Goal: Task Accomplishment & Management: Use online tool/utility

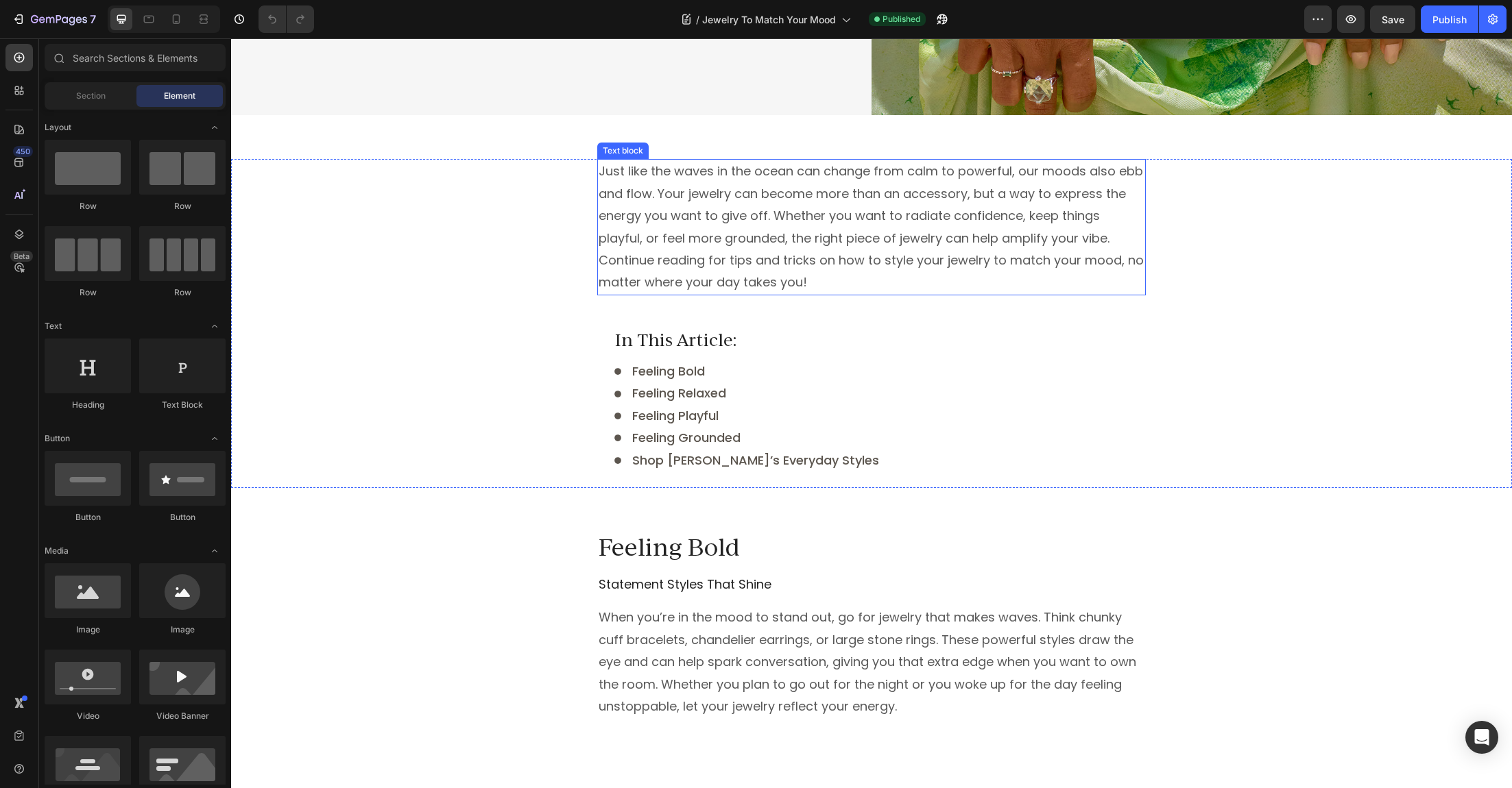
scroll to position [383, 0]
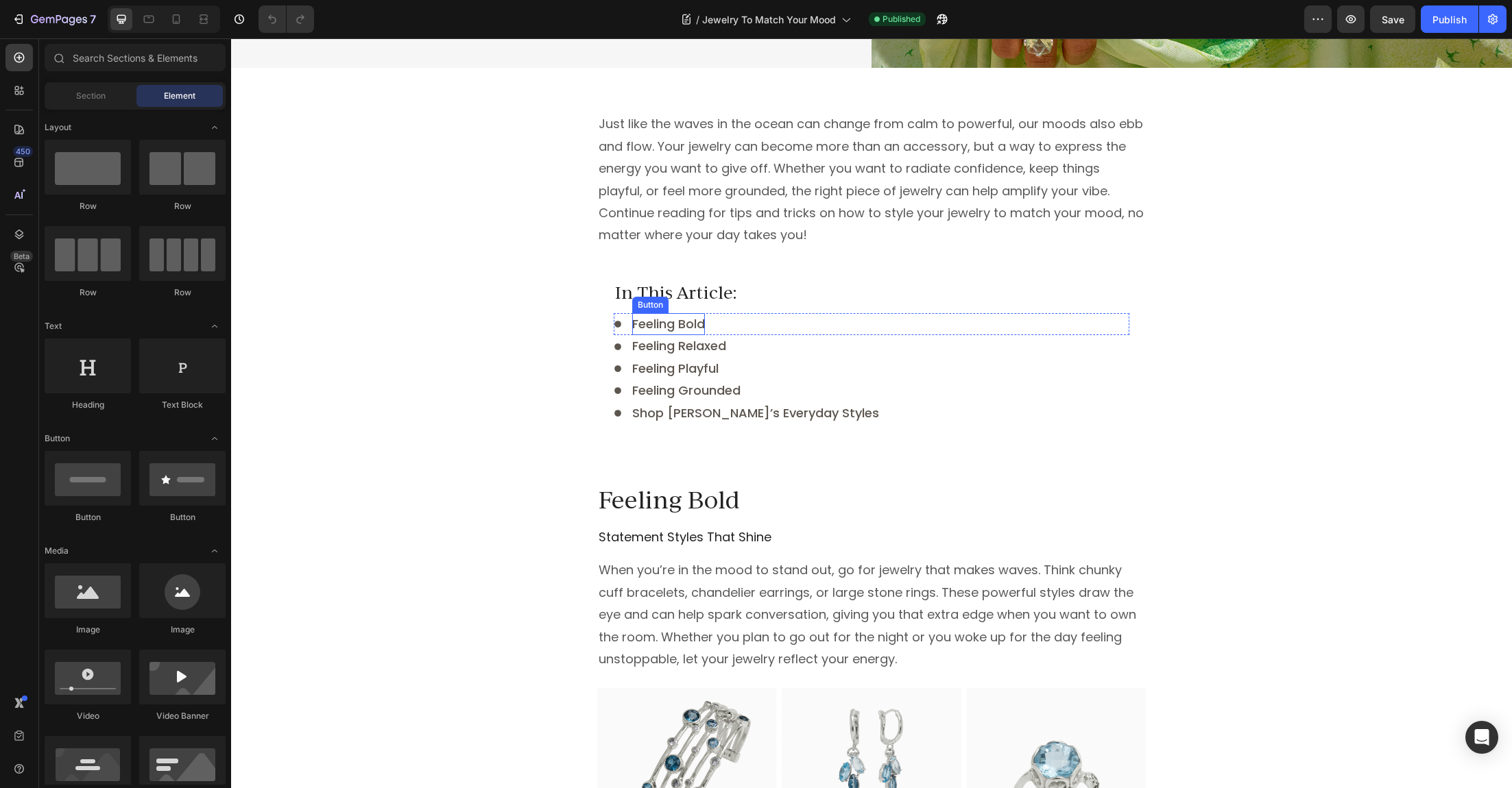
click at [669, 326] on span "Feeling Bold" at bounding box center [668, 323] width 72 height 17
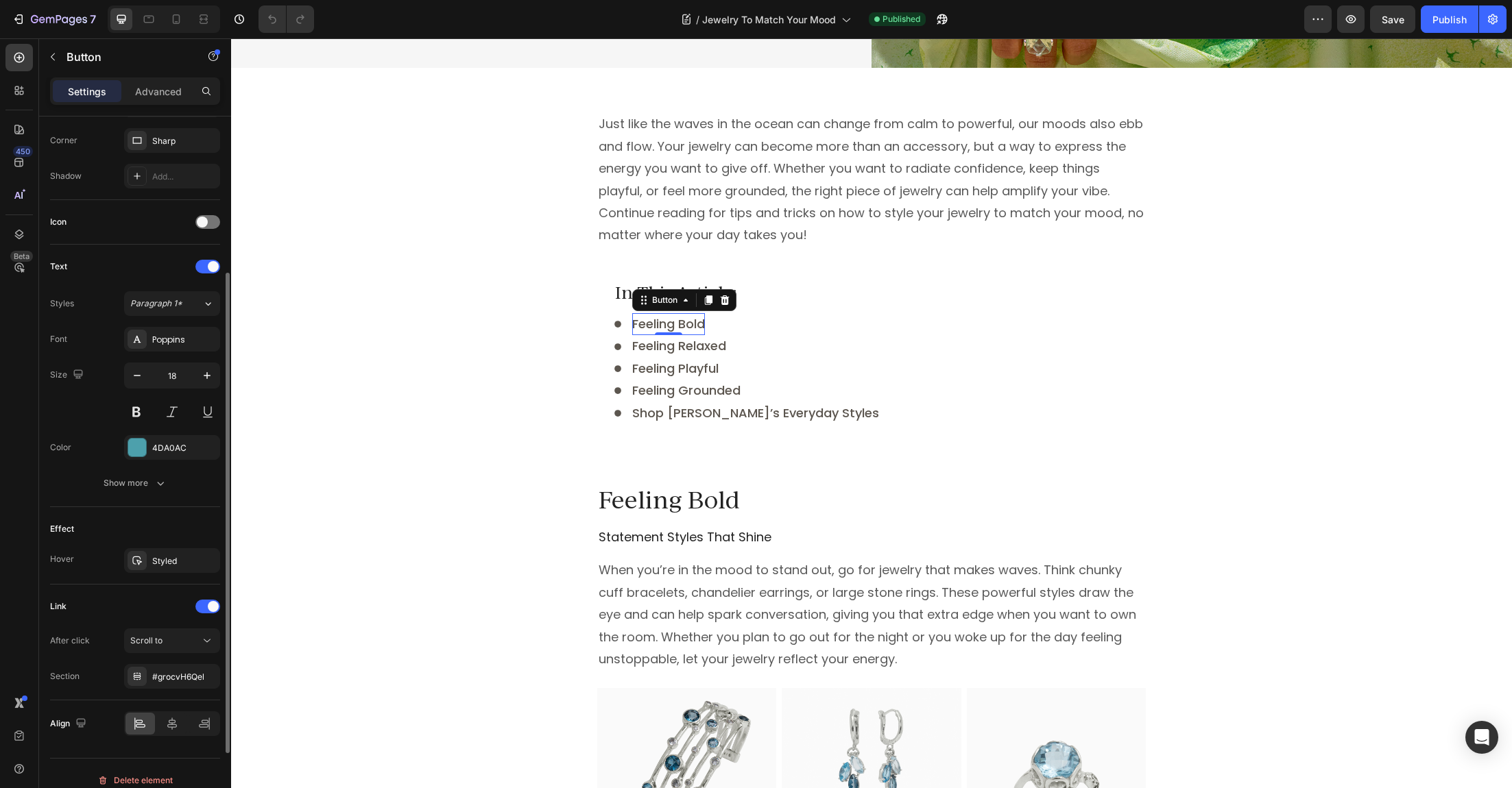
scroll to position [340, 0]
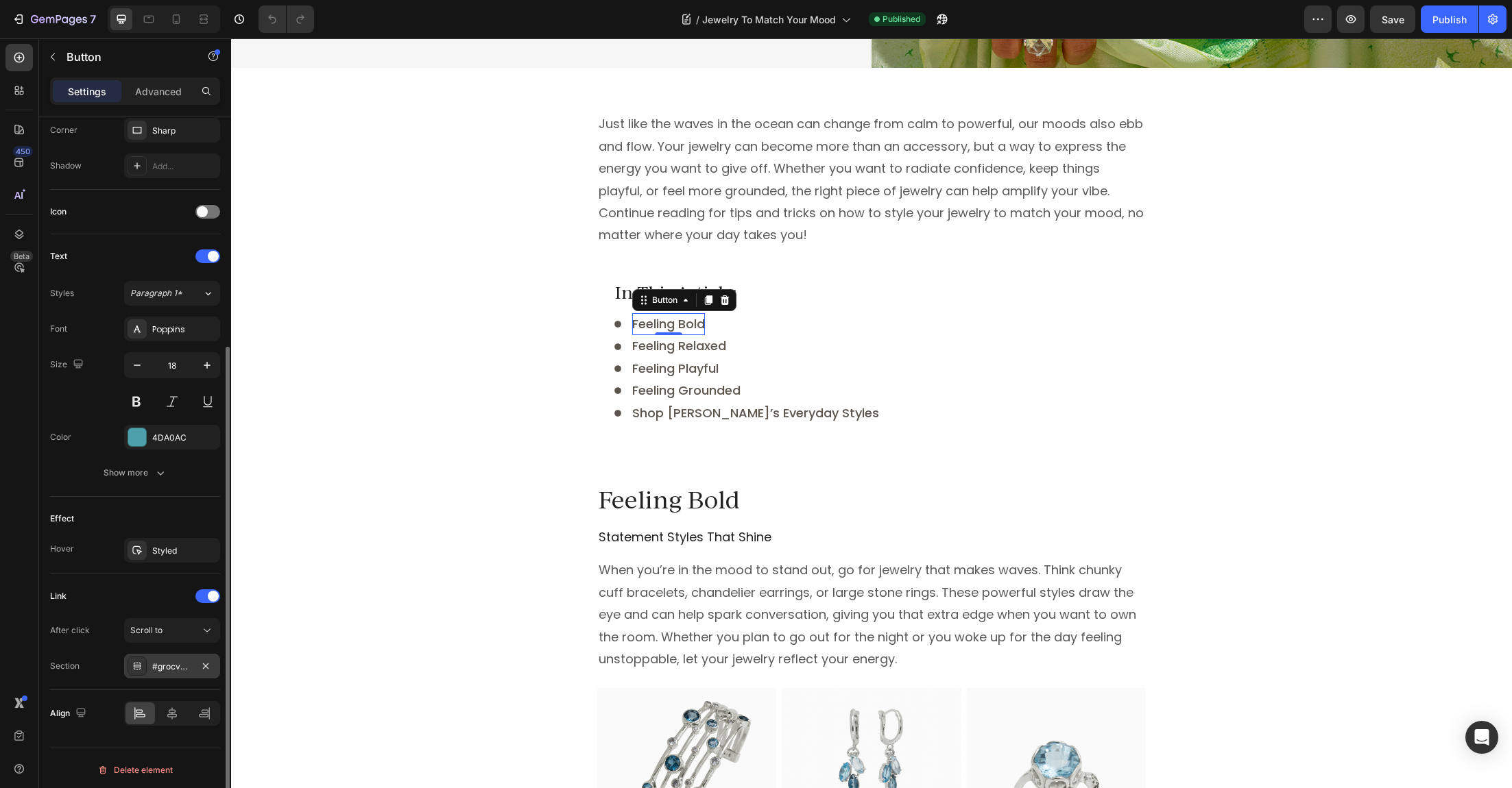
click at [174, 662] on div "#grocvH6Qel" at bounding box center [171, 667] width 40 height 12
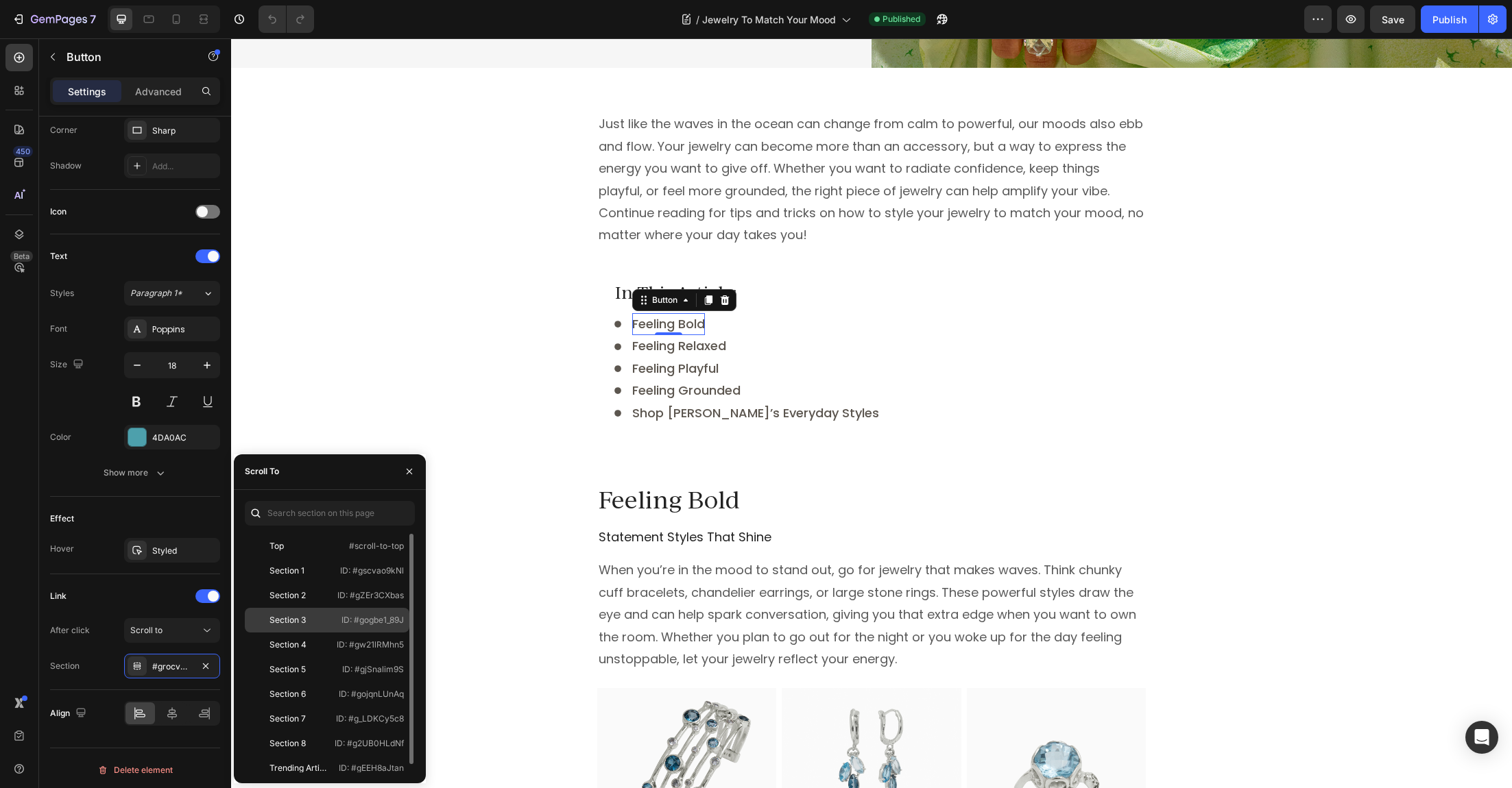
click at [290, 617] on div "Section 3" at bounding box center [287, 620] width 36 height 12
click at [702, 349] on span "Feeling Relaxed" at bounding box center [679, 345] width 94 height 17
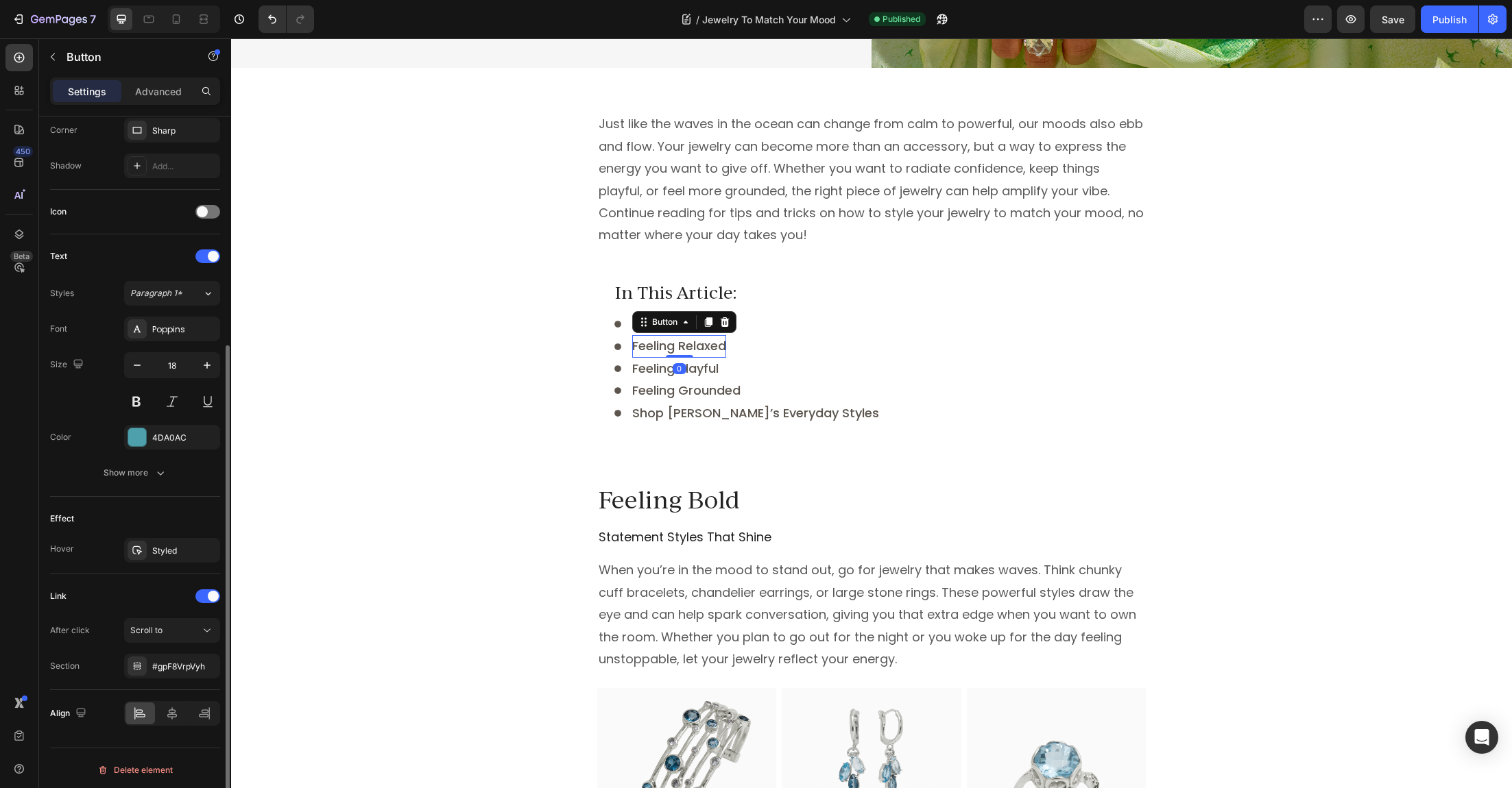
scroll to position [340, 0]
click at [189, 669] on div "#gpF8VrpVyh" at bounding box center [171, 668] width 40 height 12
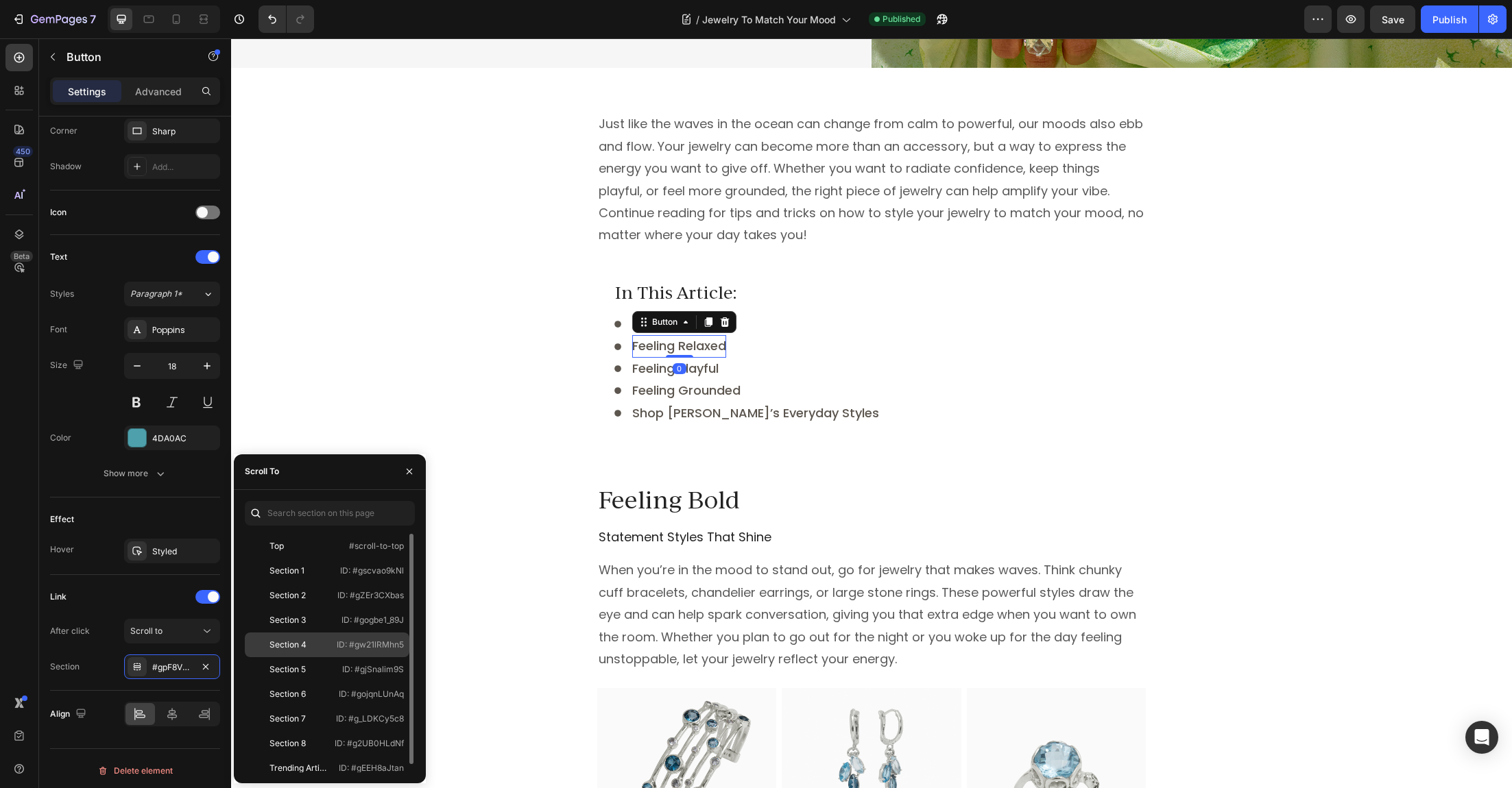
click at [299, 642] on div "Section 4" at bounding box center [288, 645] width 37 height 12
click at [661, 367] on div "Button" at bounding box center [650, 371] width 31 height 12
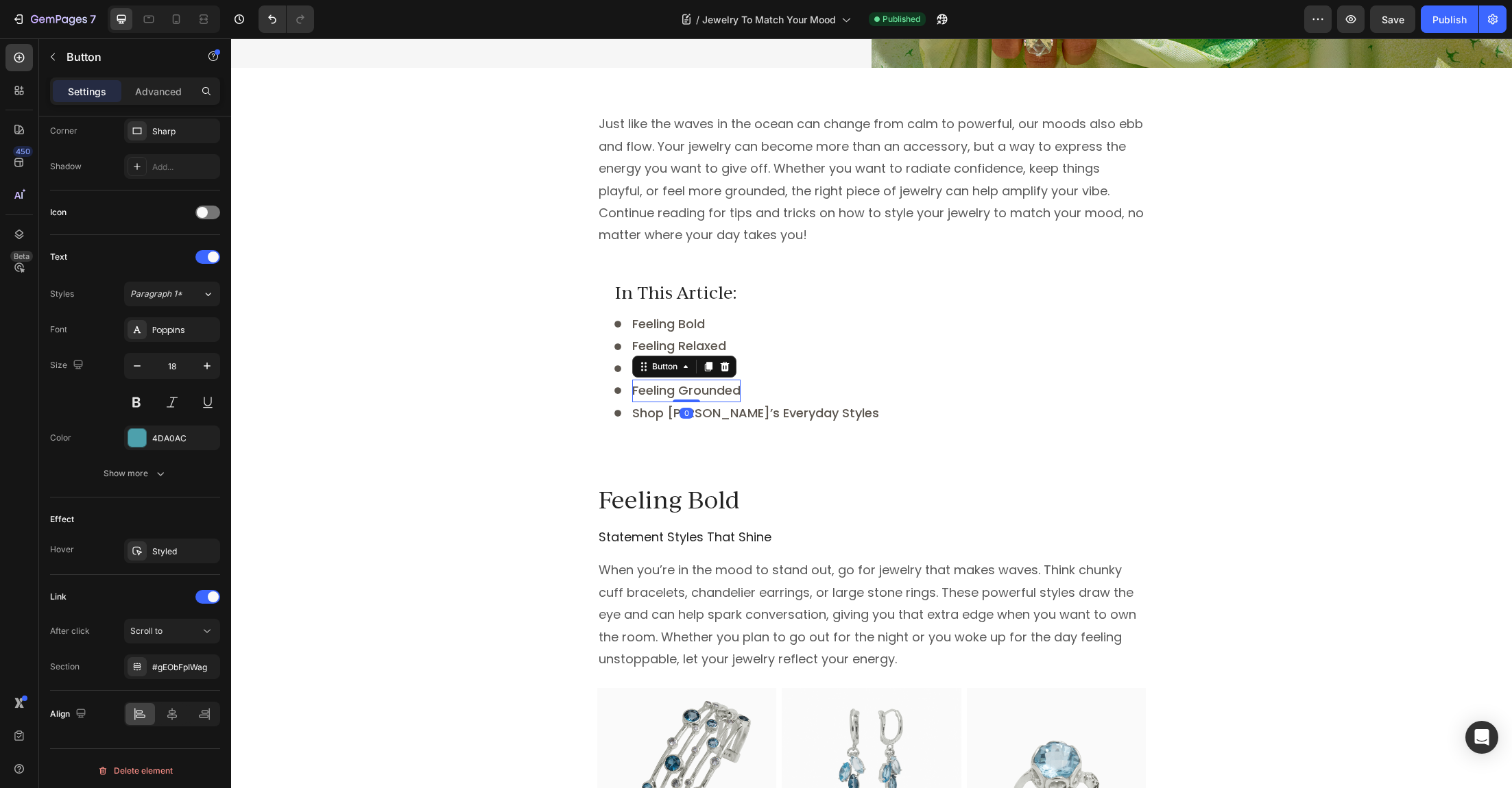
click at [773, 371] on div "Icon Feeling Playful Button Row" at bounding box center [871, 369] width 515 height 22
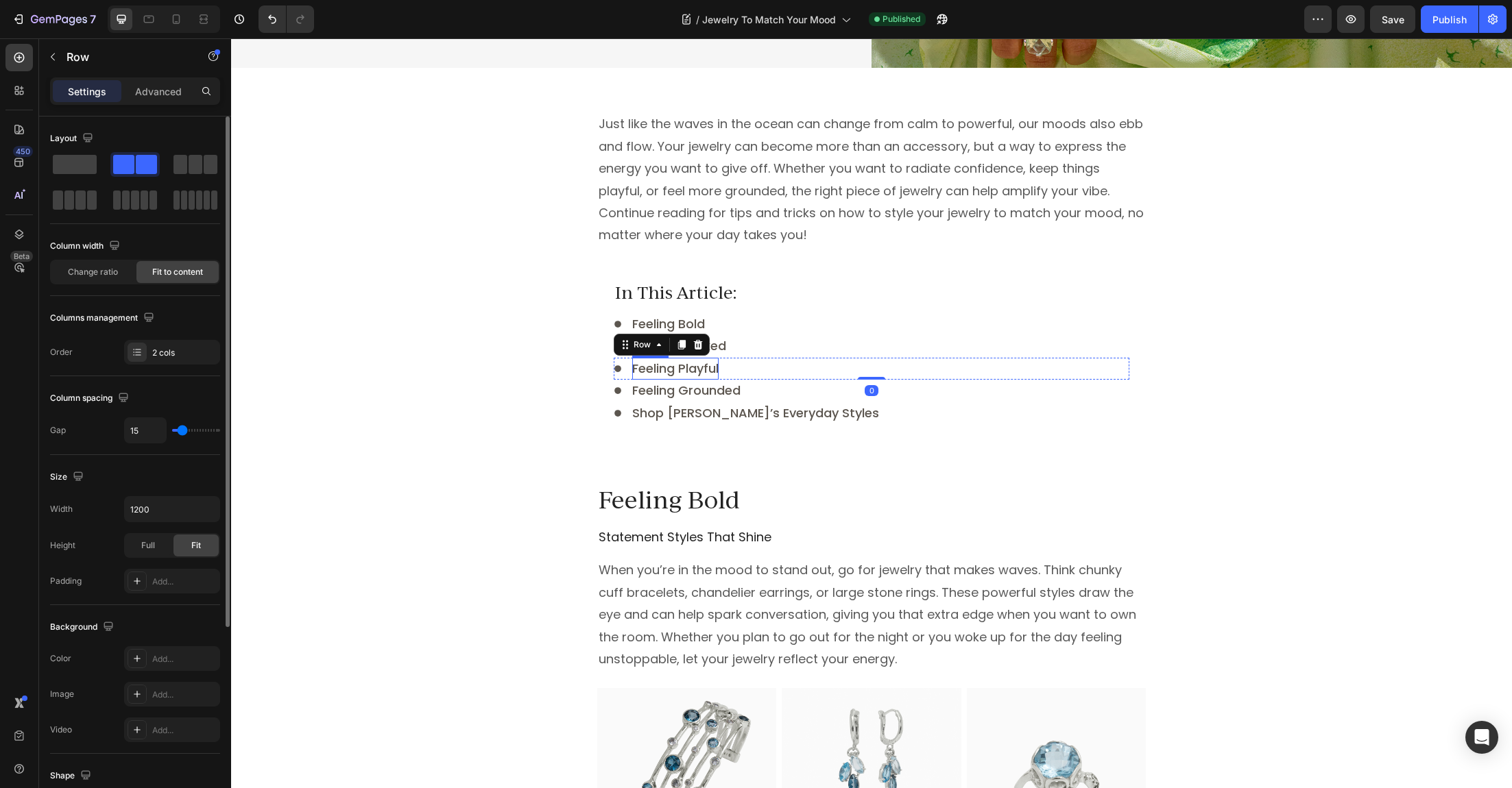
click at [711, 371] on span "Feeling Playful" at bounding box center [675, 368] width 87 height 17
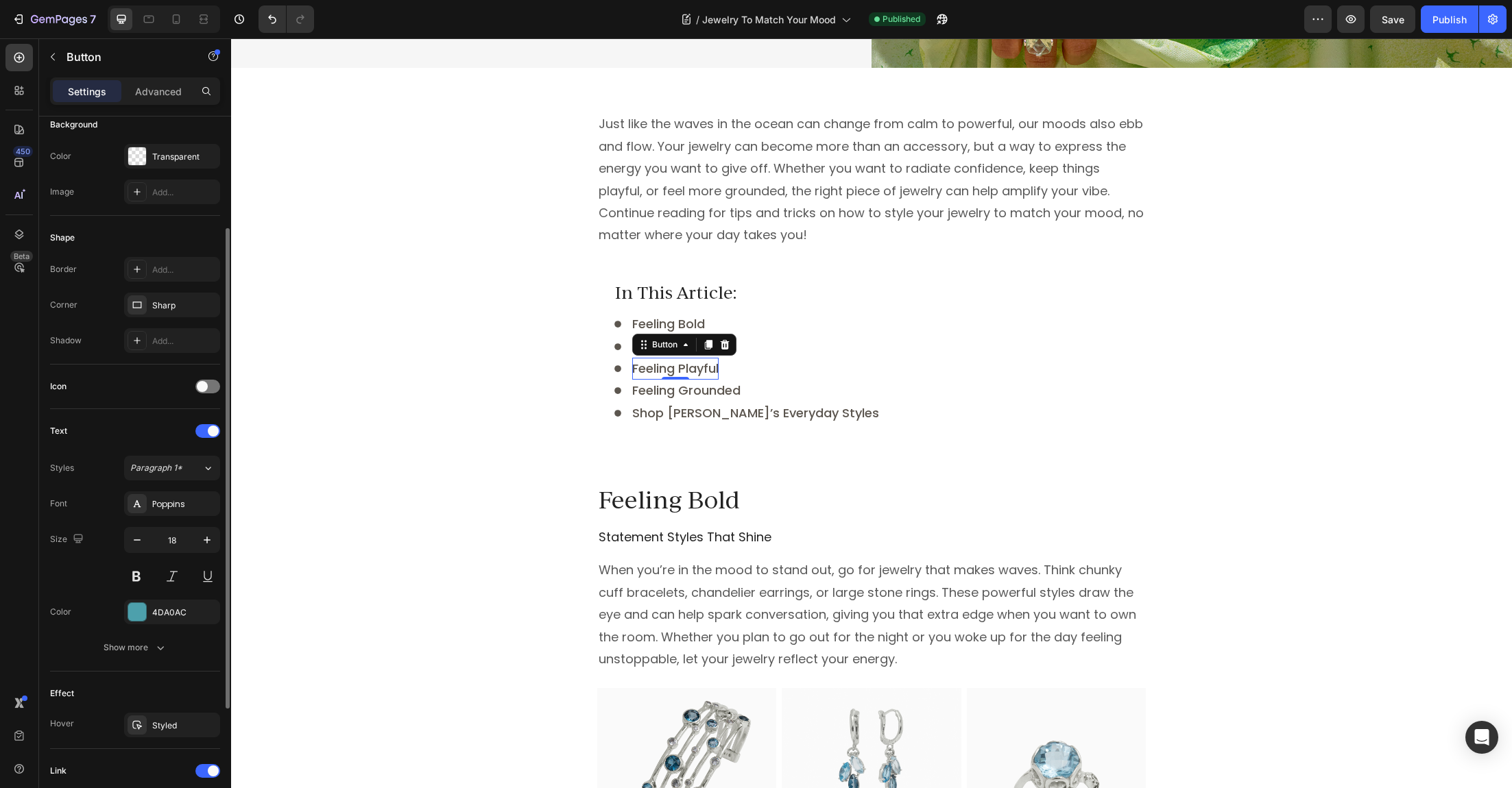
scroll to position [340, 0]
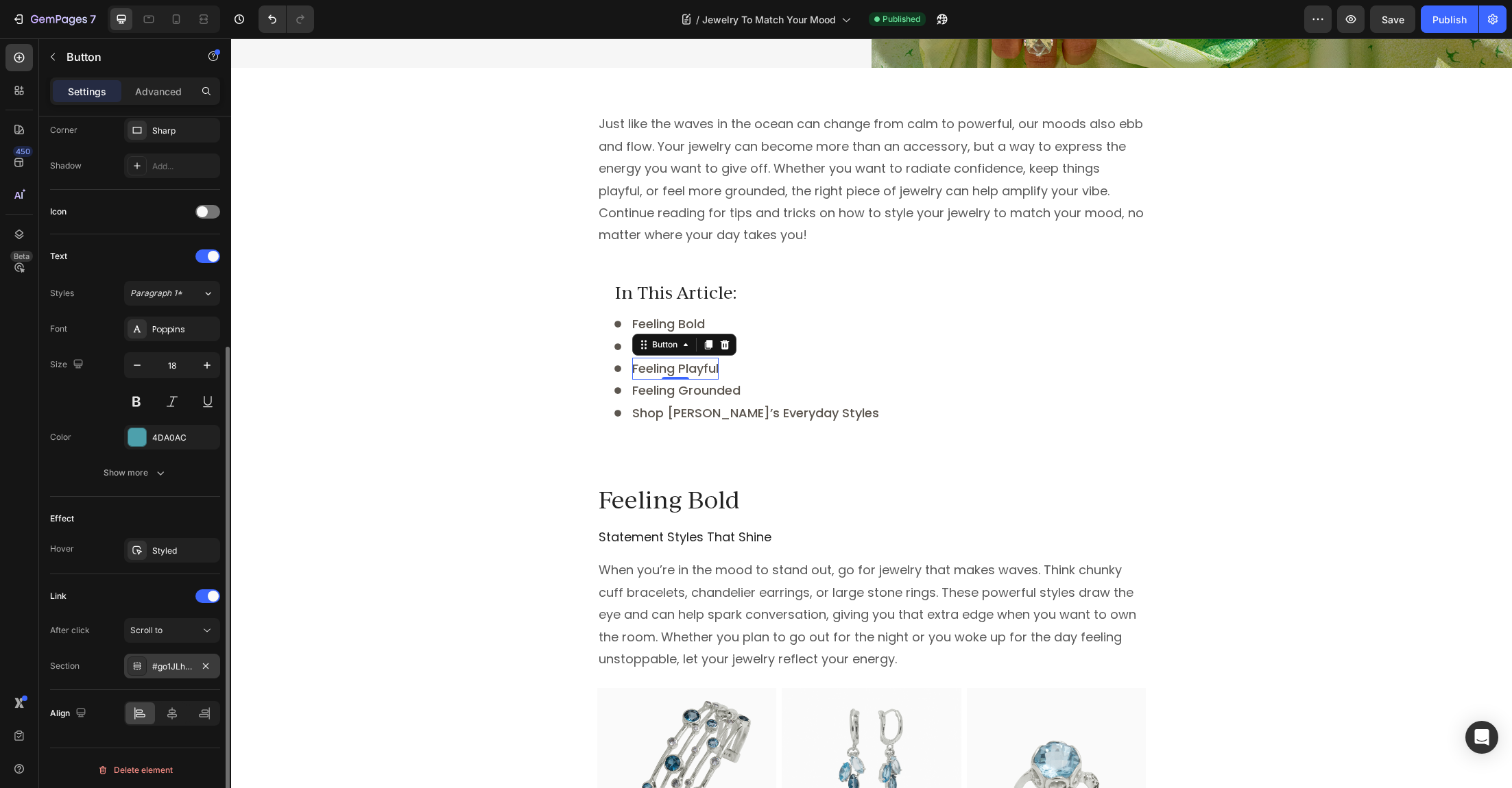
click at [168, 662] on div "#go1JLhOPip" at bounding box center [171, 667] width 40 height 12
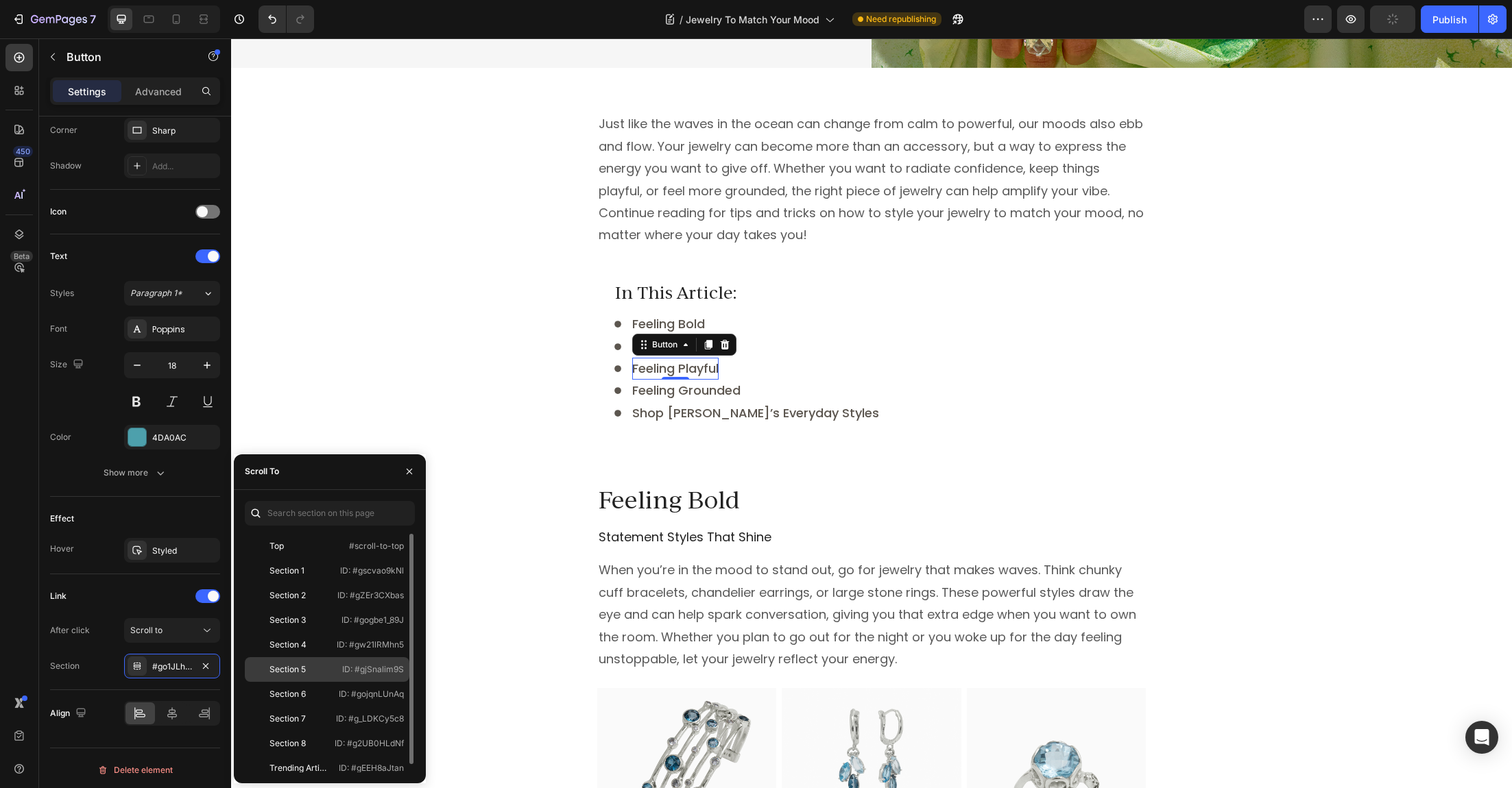
click at [293, 673] on div "Section 5" at bounding box center [287, 670] width 36 height 12
click at [666, 389] on span "Feeling Grounded" at bounding box center [686, 390] width 109 height 17
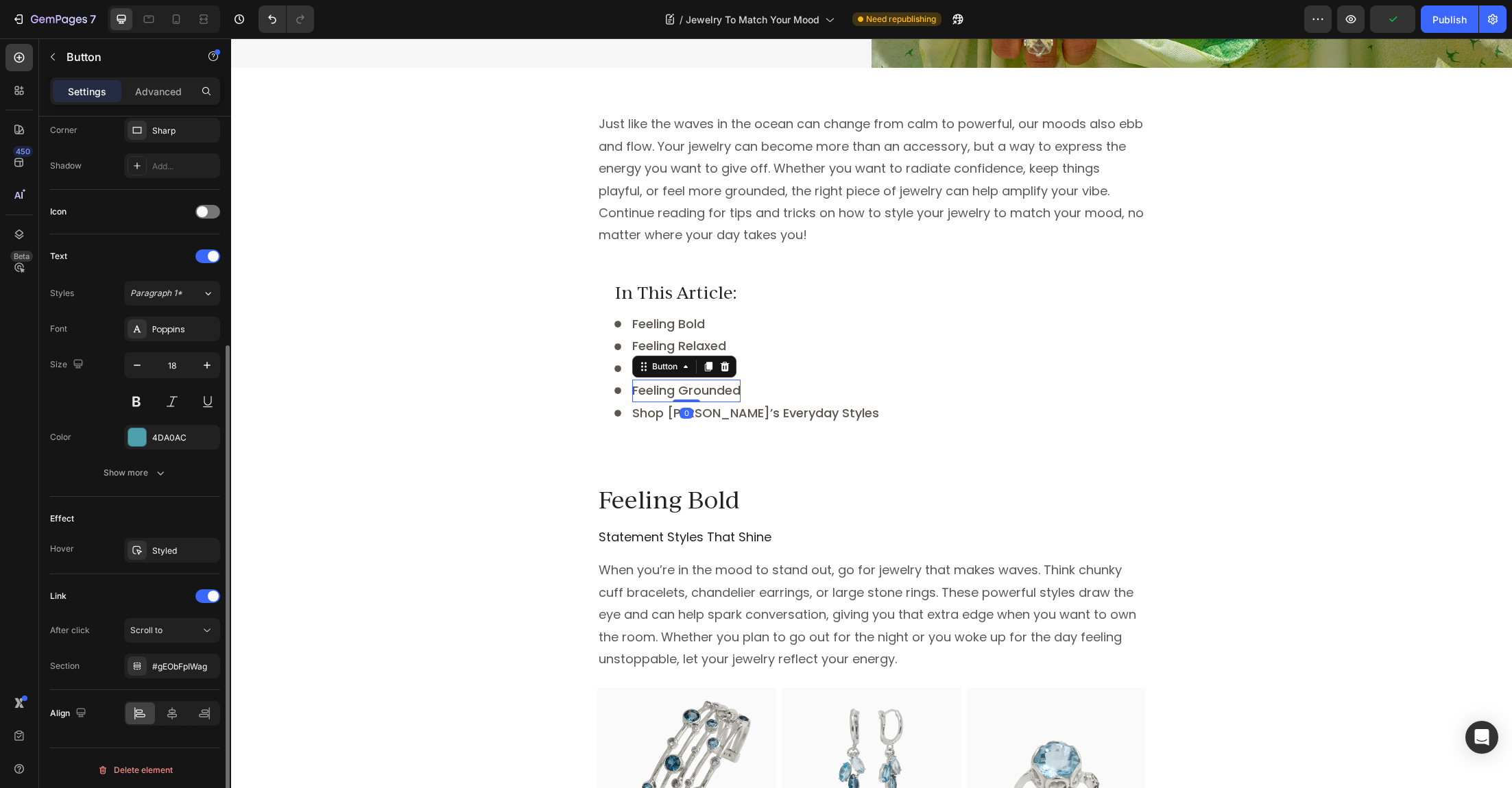
scroll to position [340, 0]
click at [178, 662] on div "#gEObFpIWag" at bounding box center [171, 668] width 40 height 12
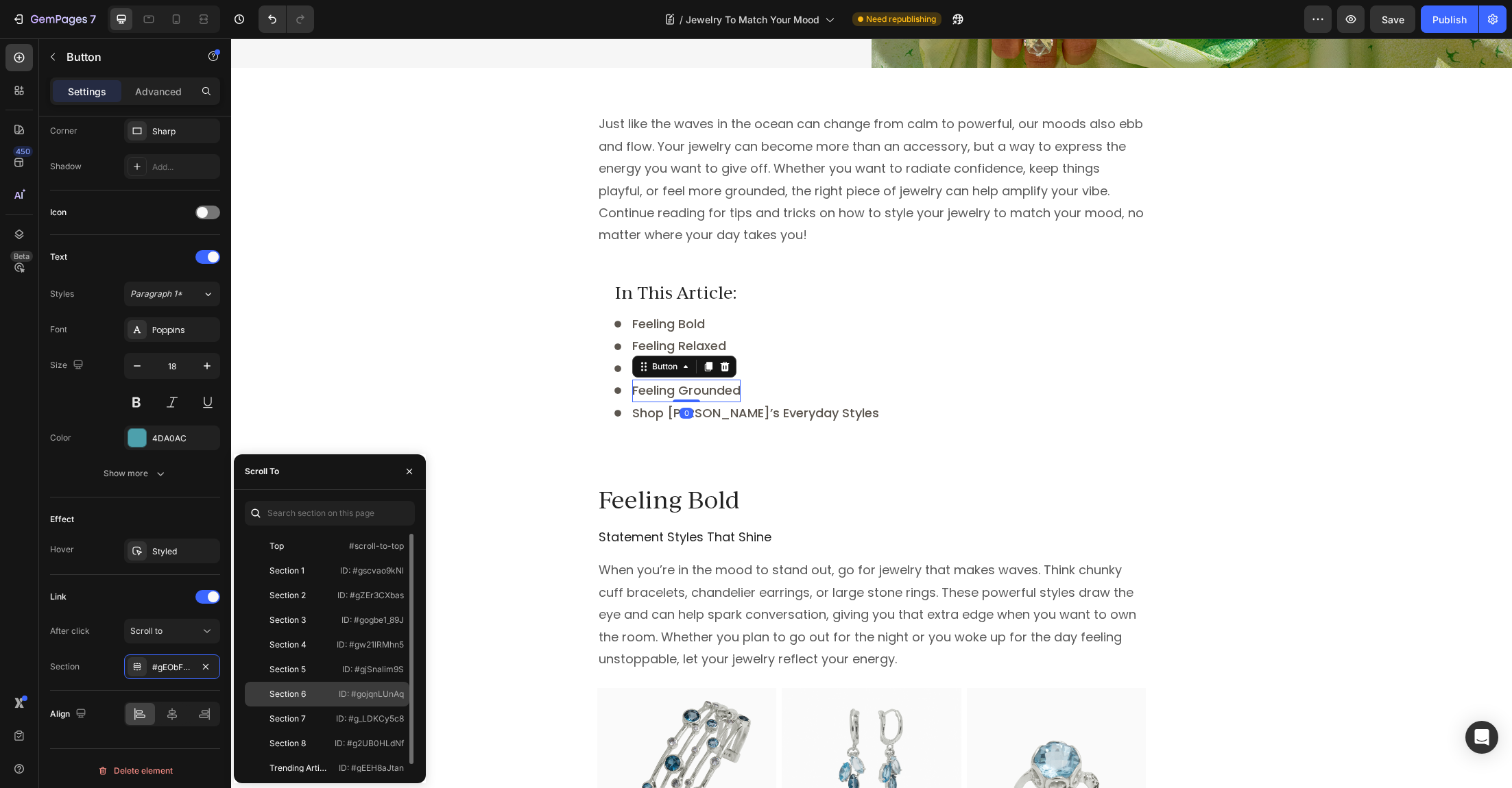
click at [294, 690] on div "Section 6" at bounding box center [287, 694] width 36 height 12
click at [647, 410] on span "Shop [PERSON_NAME]’s Everyday Styles" at bounding box center [756, 412] width 247 height 17
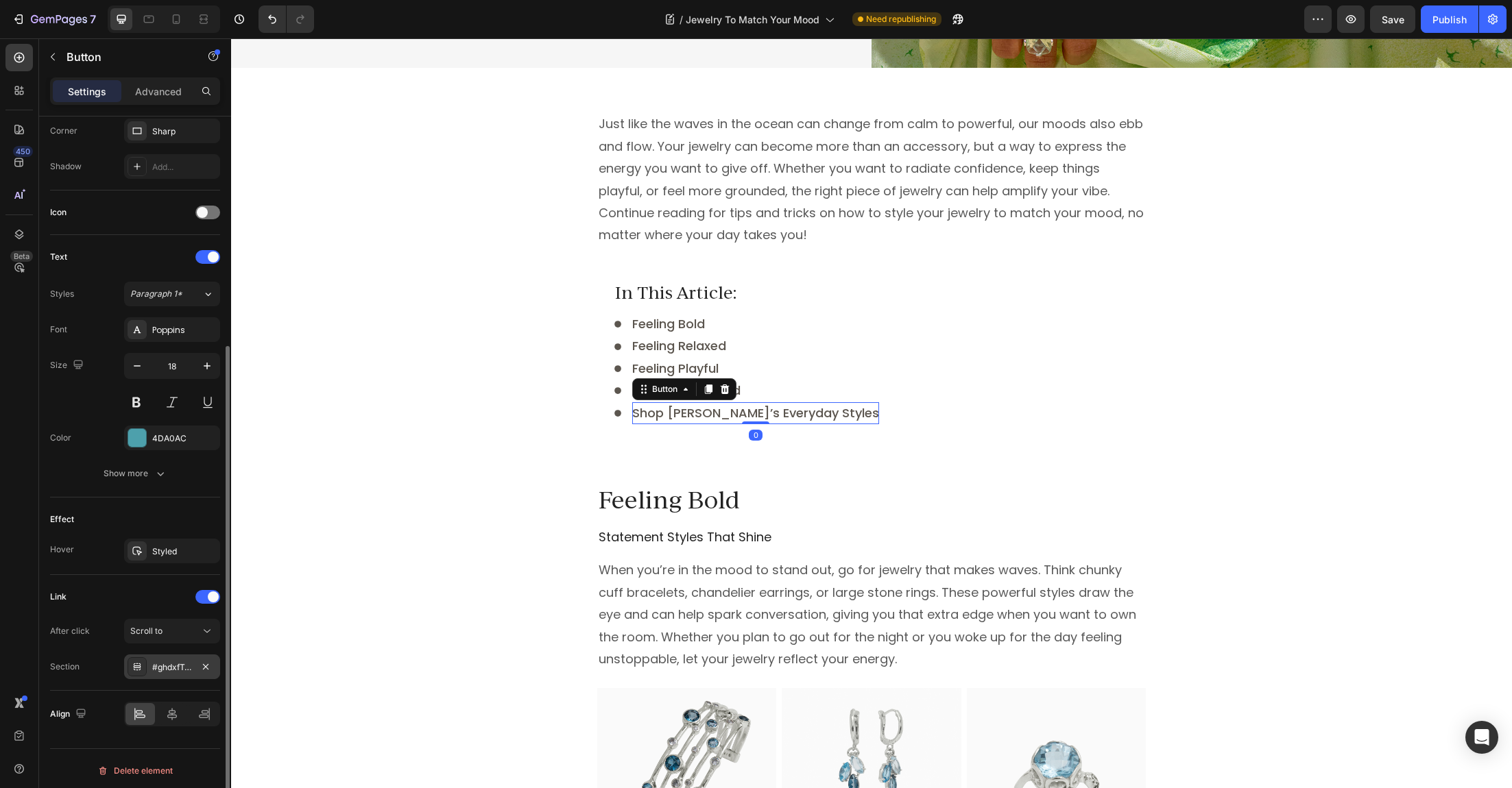
click at [162, 655] on div "#ghdxfTxylc" at bounding box center [172, 667] width 96 height 25
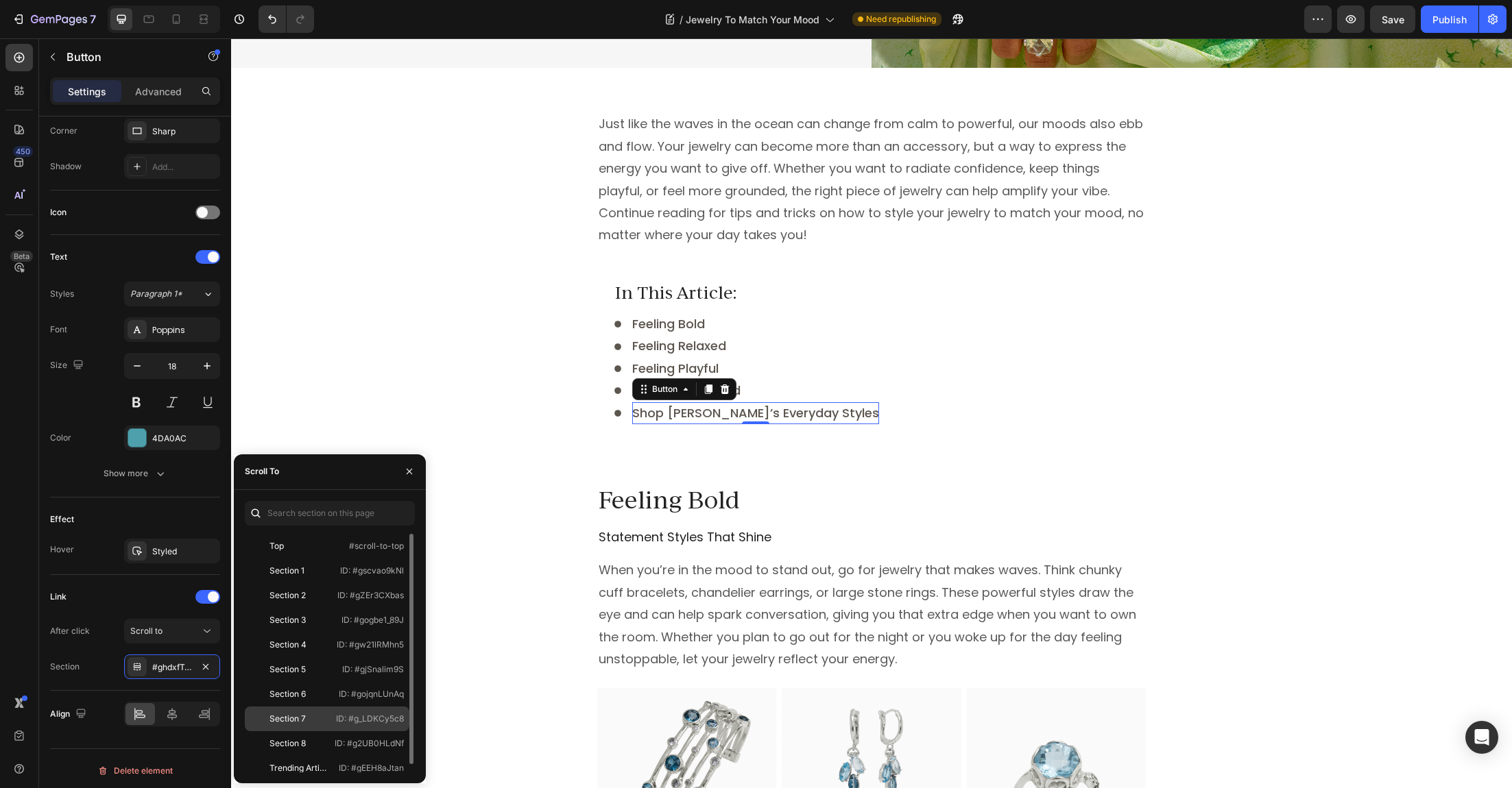
click at [291, 721] on div "Section 7" at bounding box center [287, 719] width 36 height 12
click at [377, 304] on div "Just like the waves in the ocean can change from calm to powerful, our moods al…" at bounding box center [871, 276] width 1281 height 329
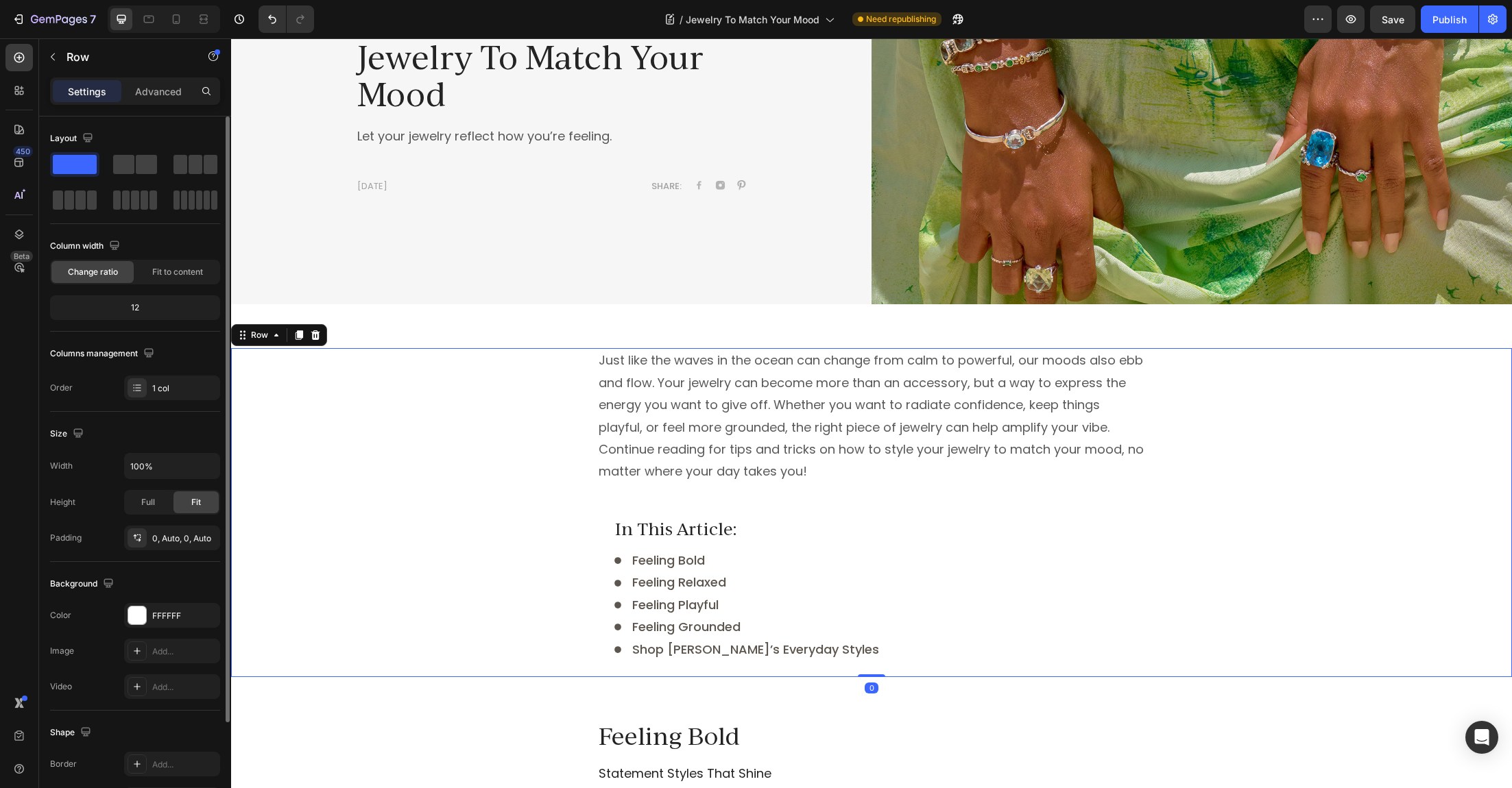
scroll to position [0, 0]
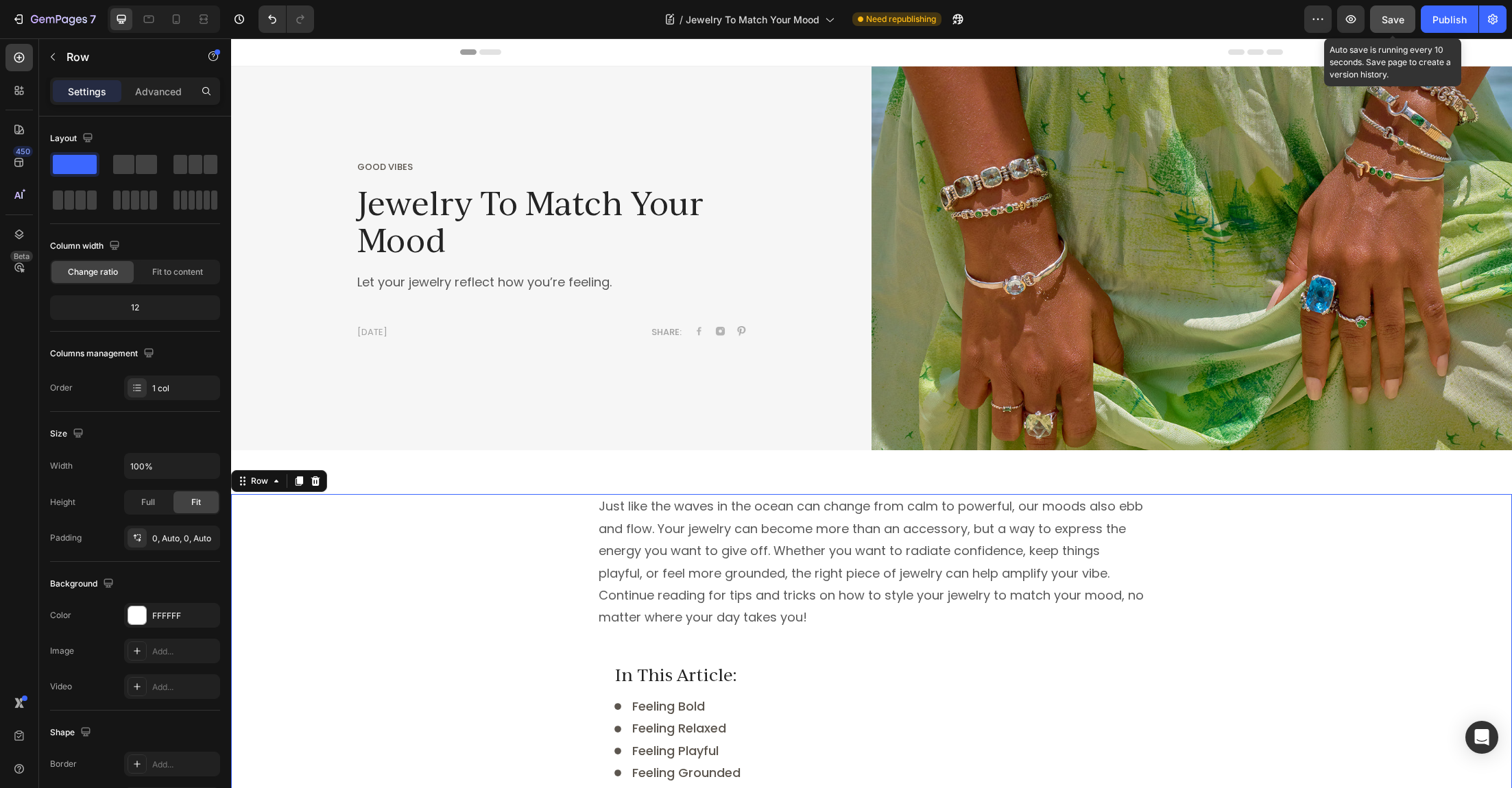
click at [1403, 14] on span "Save" at bounding box center [1394, 19] width 23 height 11
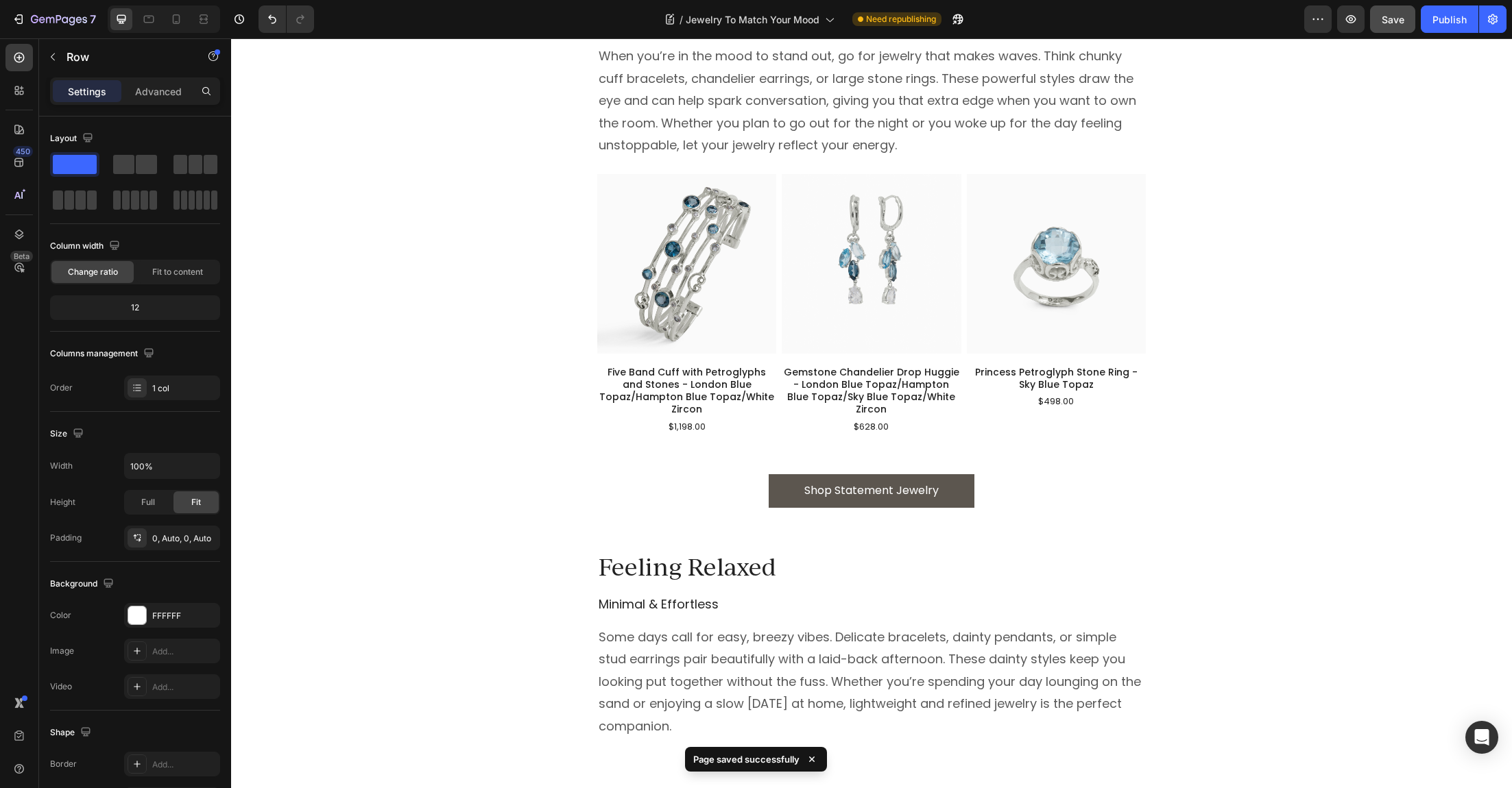
scroll to position [899, 0]
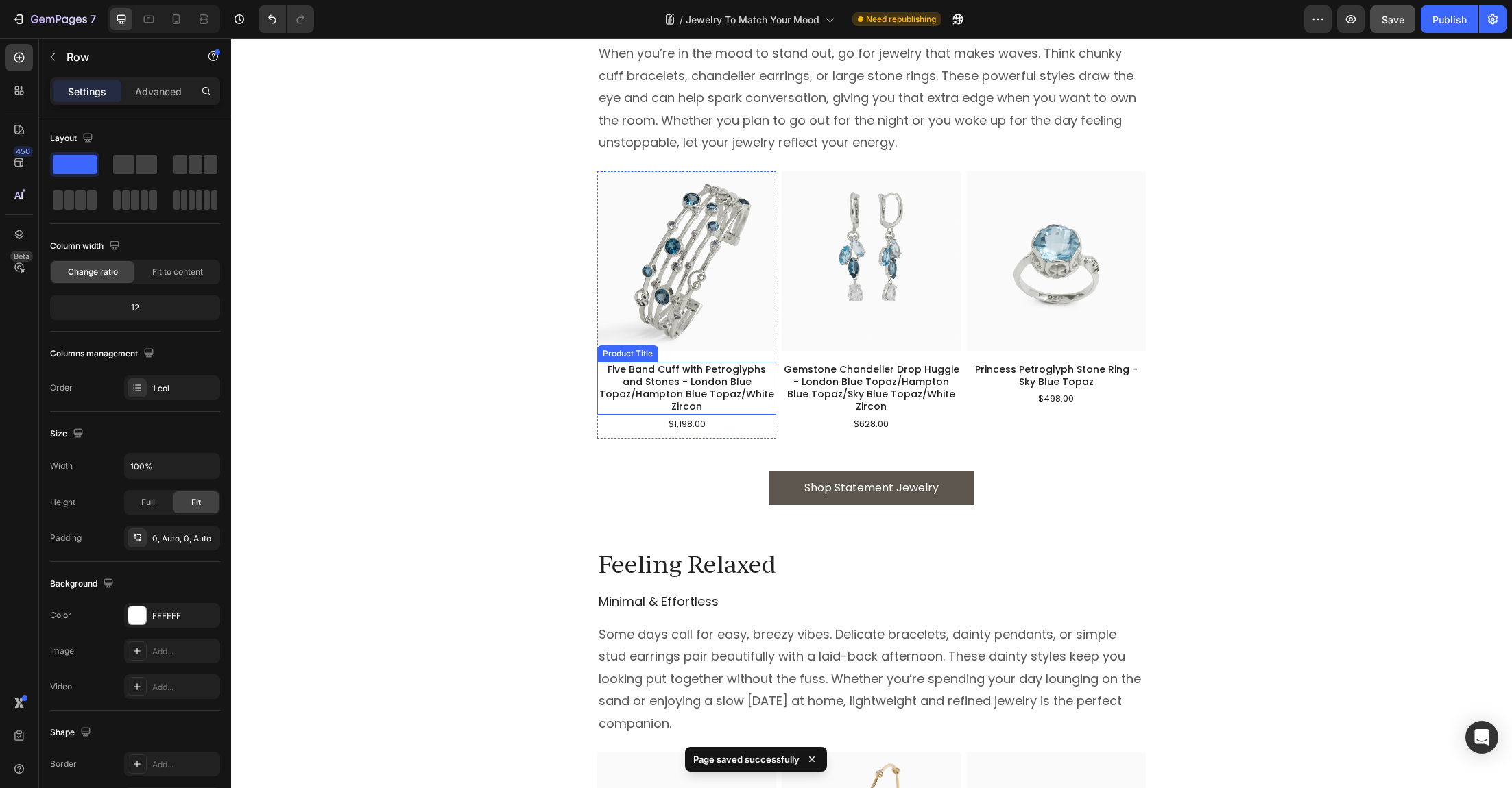
click at [692, 378] on h1 "Five Band Cuff with Petroglyphs and Stones - London Blue Topaz/Hampton Blue Top…" at bounding box center [687, 388] width 179 height 53
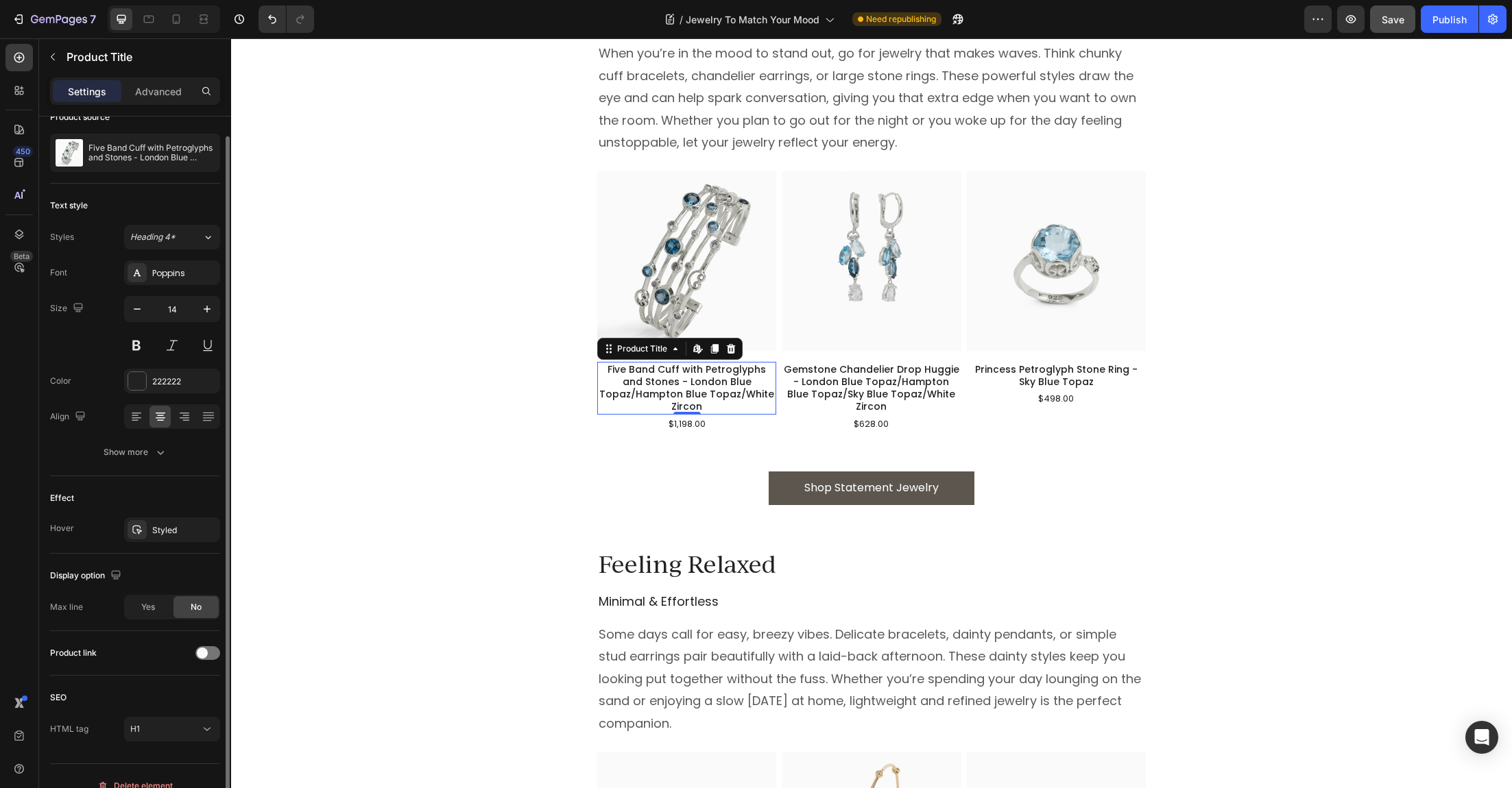
scroll to position [26, 0]
click at [207, 647] on div at bounding box center [207, 649] width 25 height 14
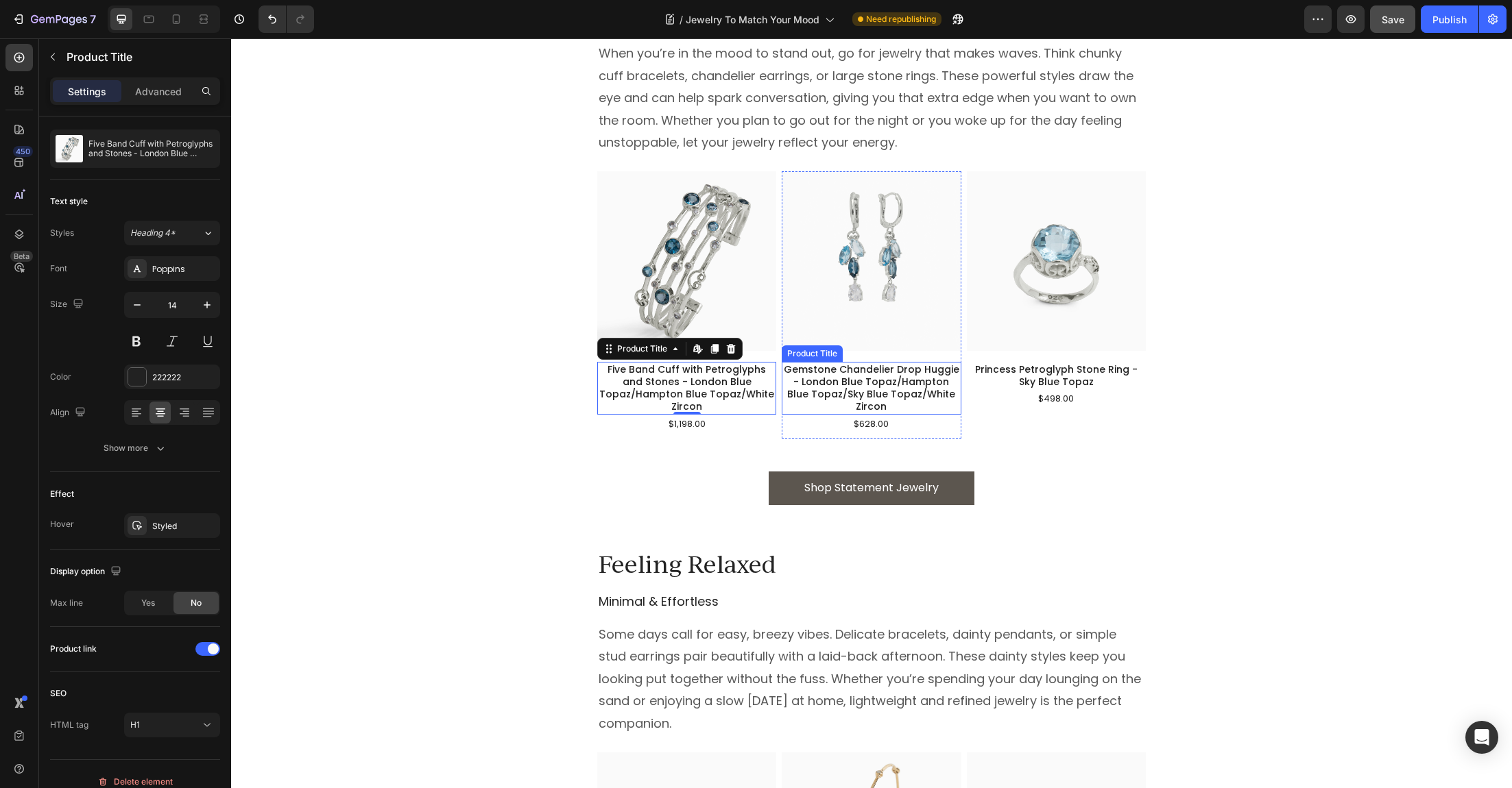
click at [811, 380] on h1 "Gemstone Chandelier Drop Huggie - London Blue Topaz/Hampton Blue Topaz/Sky Blue…" at bounding box center [871, 388] width 179 height 53
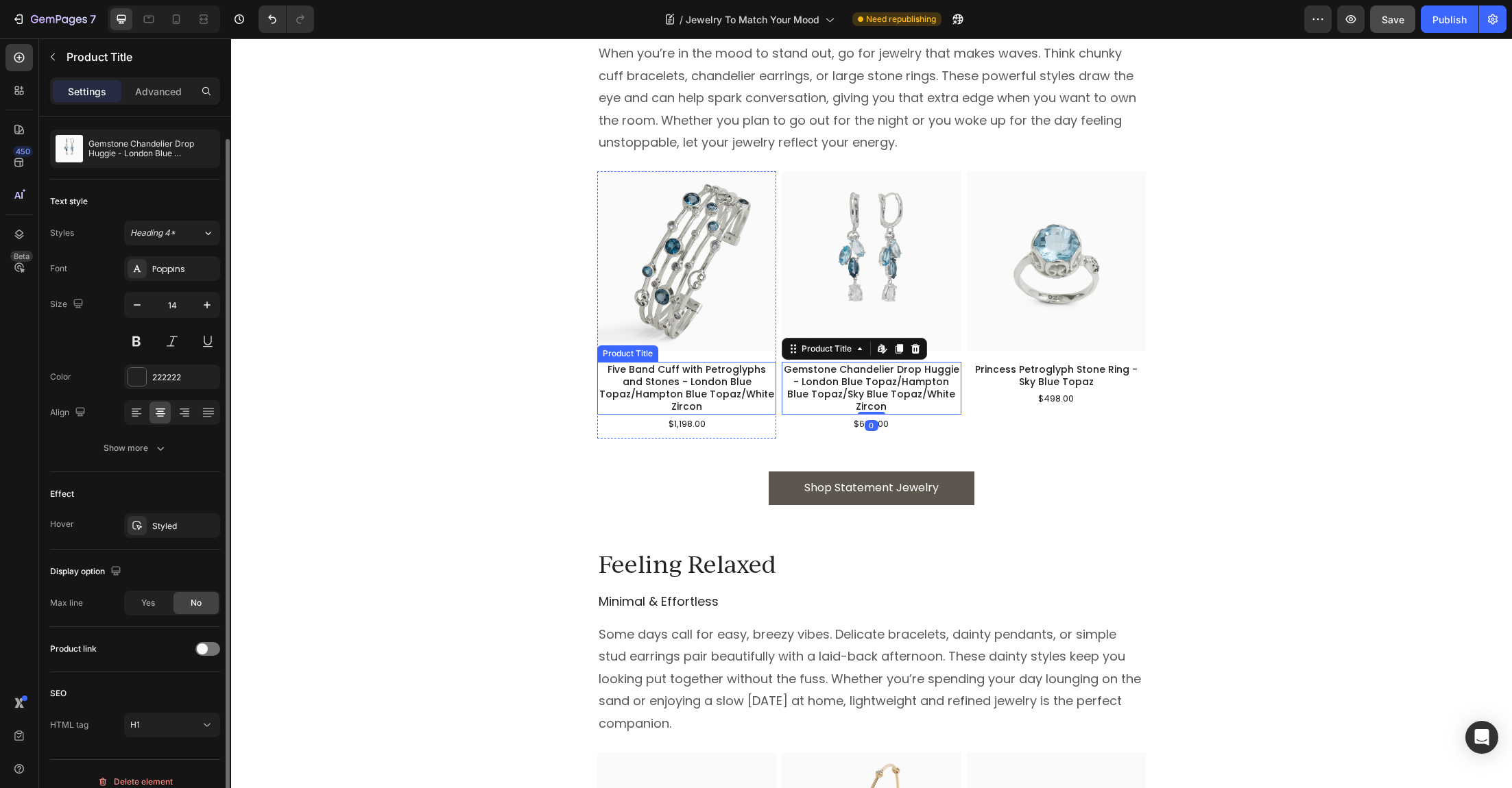
scroll to position [25, 0]
click at [207, 648] on div at bounding box center [207, 650] width 25 height 14
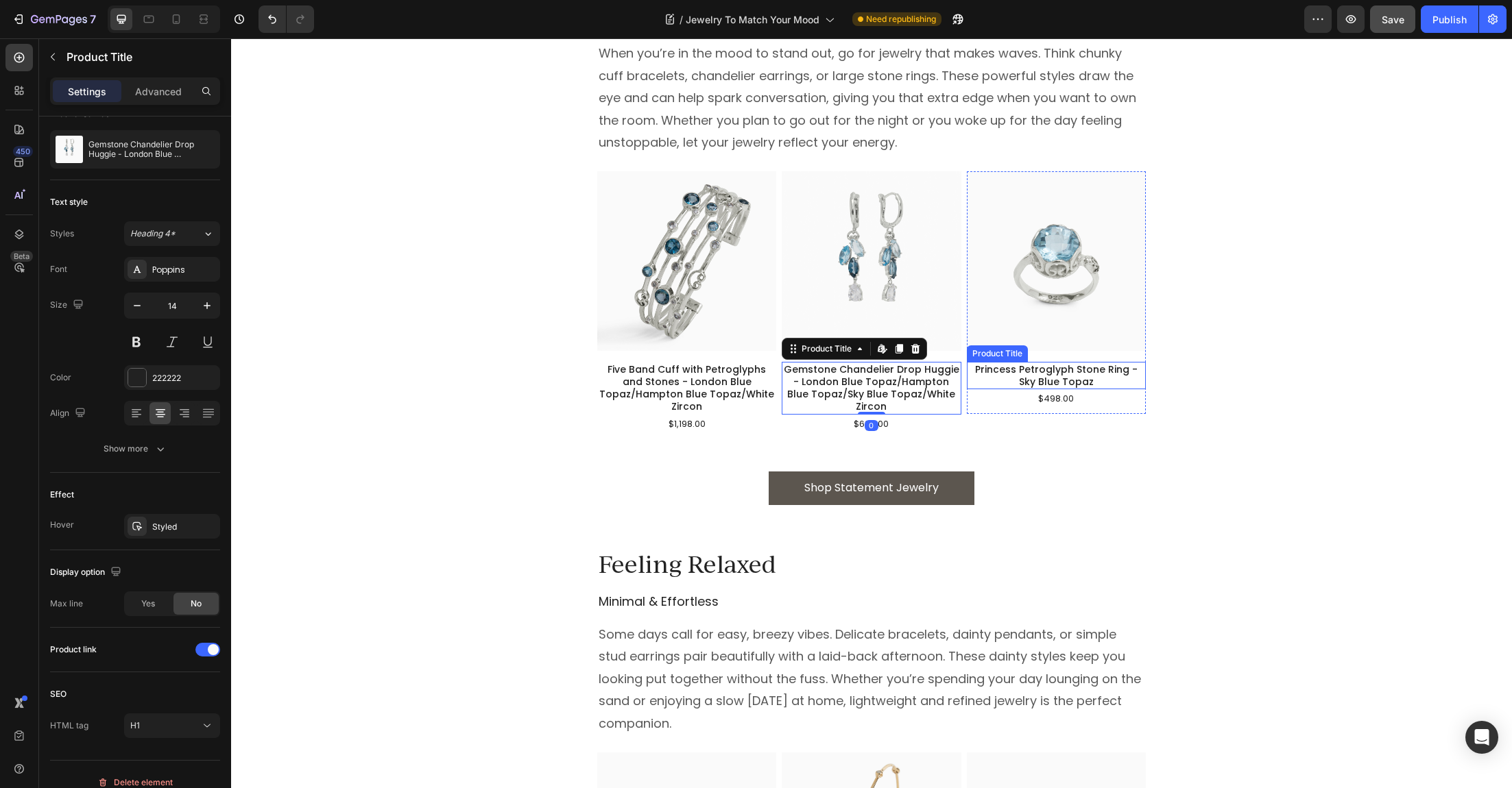
click at [1041, 367] on h1 "Princess Petroglyph Stone Ring - Sky Blue Topaz" at bounding box center [1056, 375] width 179 height 27
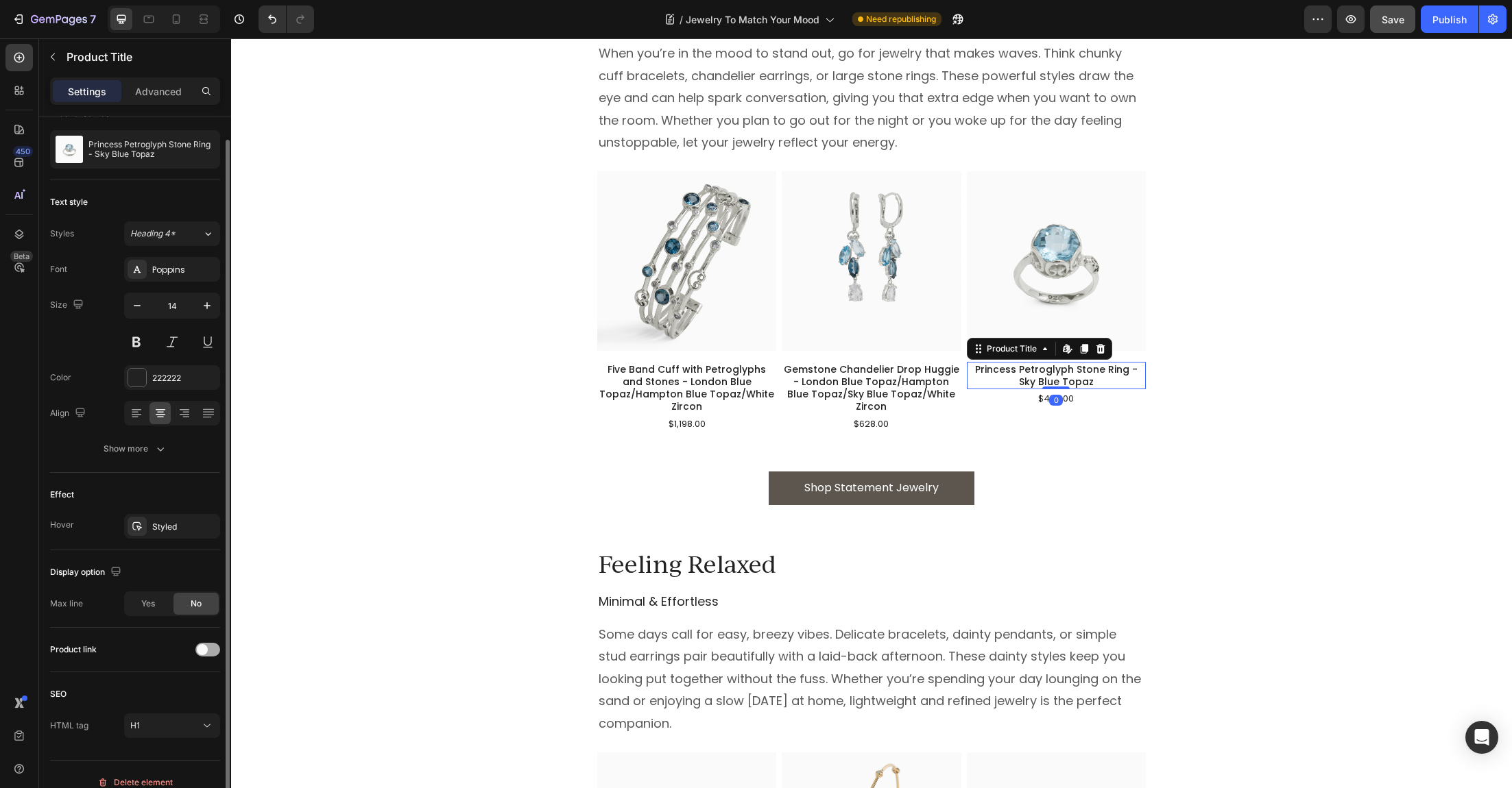
click at [213, 650] on div at bounding box center [207, 650] width 25 height 14
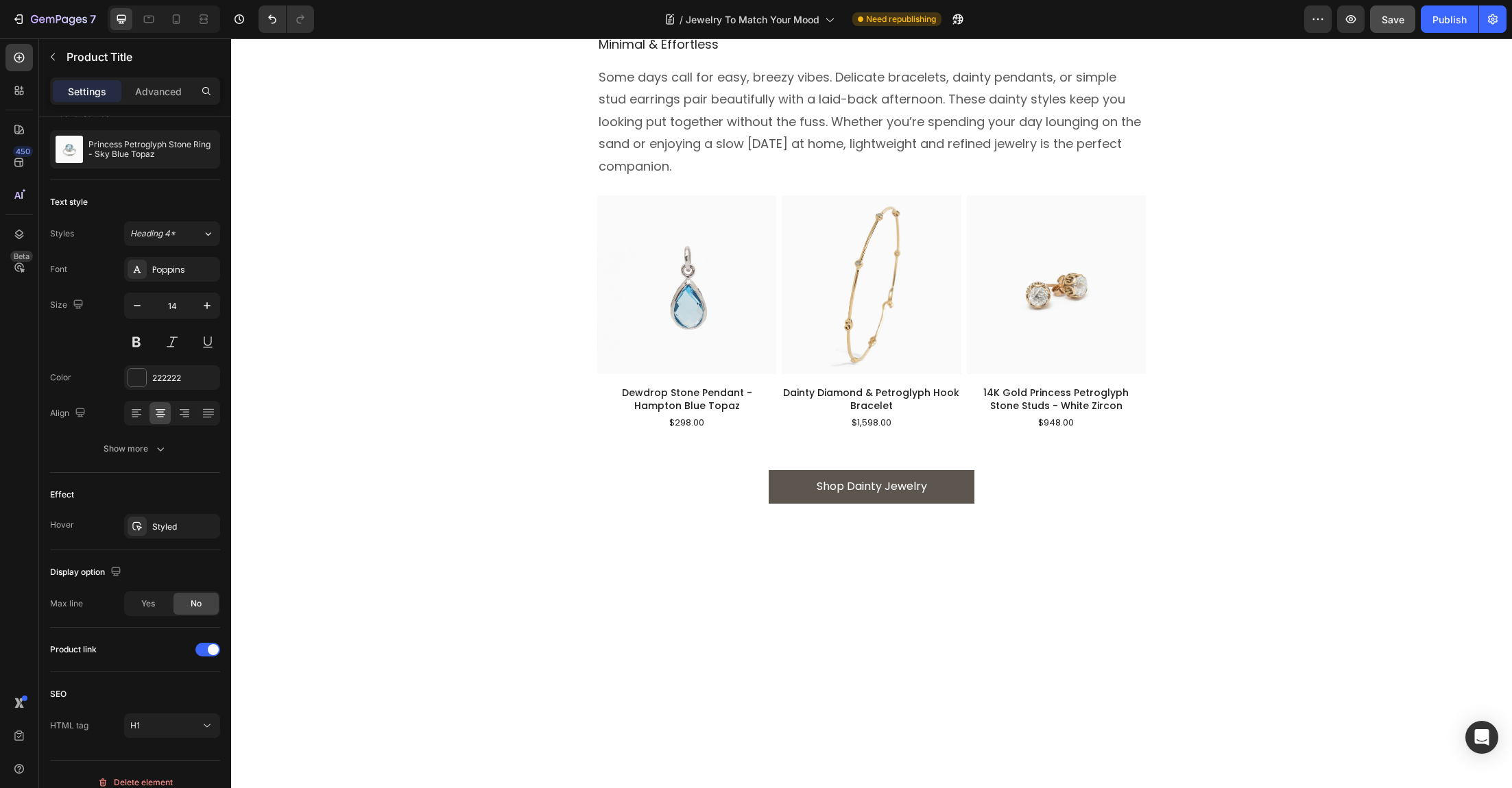
scroll to position [1459, 0]
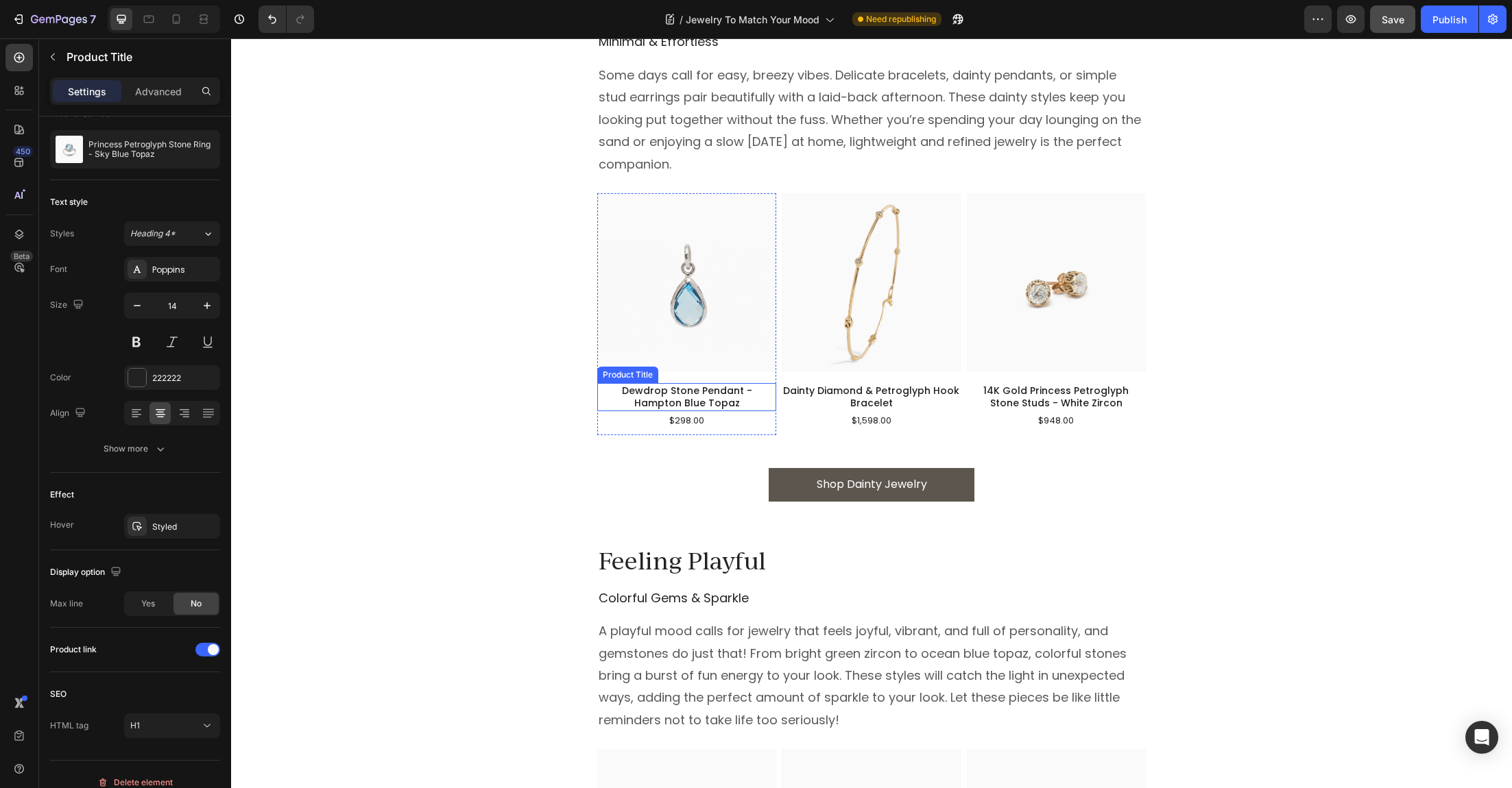
drag, startPoint x: 659, startPoint y: 393, endPoint x: 643, endPoint y: 394, distance: 16.0
click at [659, 394] on h1 "Dewdrop Stone Pendant - Hampton Blue Topaz" at bounding box center [687, 396] width 179 height 27
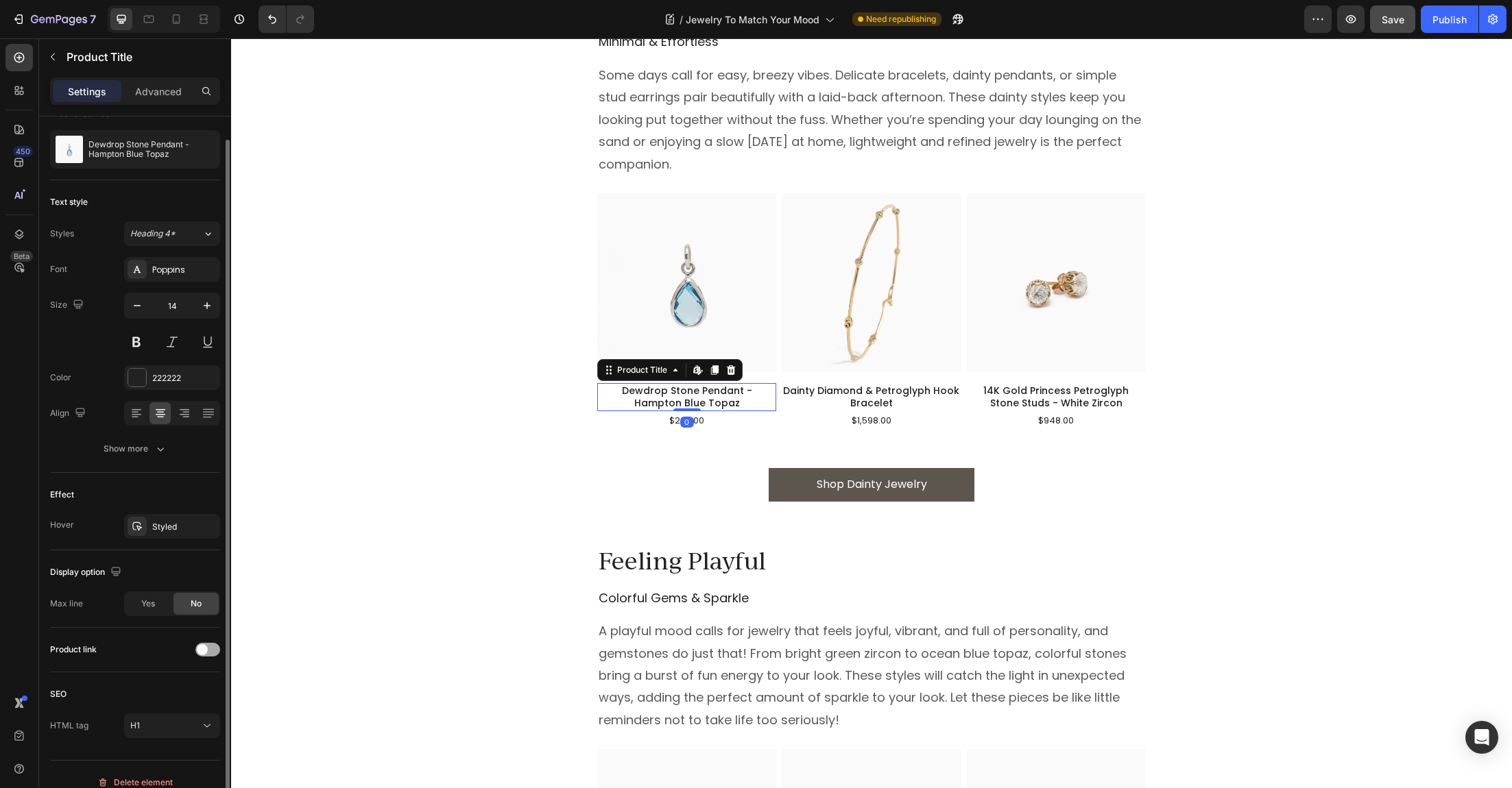
click at [203, 650] on span at bounding box center [202, 649] width 11 height 11
click at [858, 402] on h1 "Dainty Diamond & Petroglyph Hook Bracelet" at bounding box center [871, 396] width 179 height 27
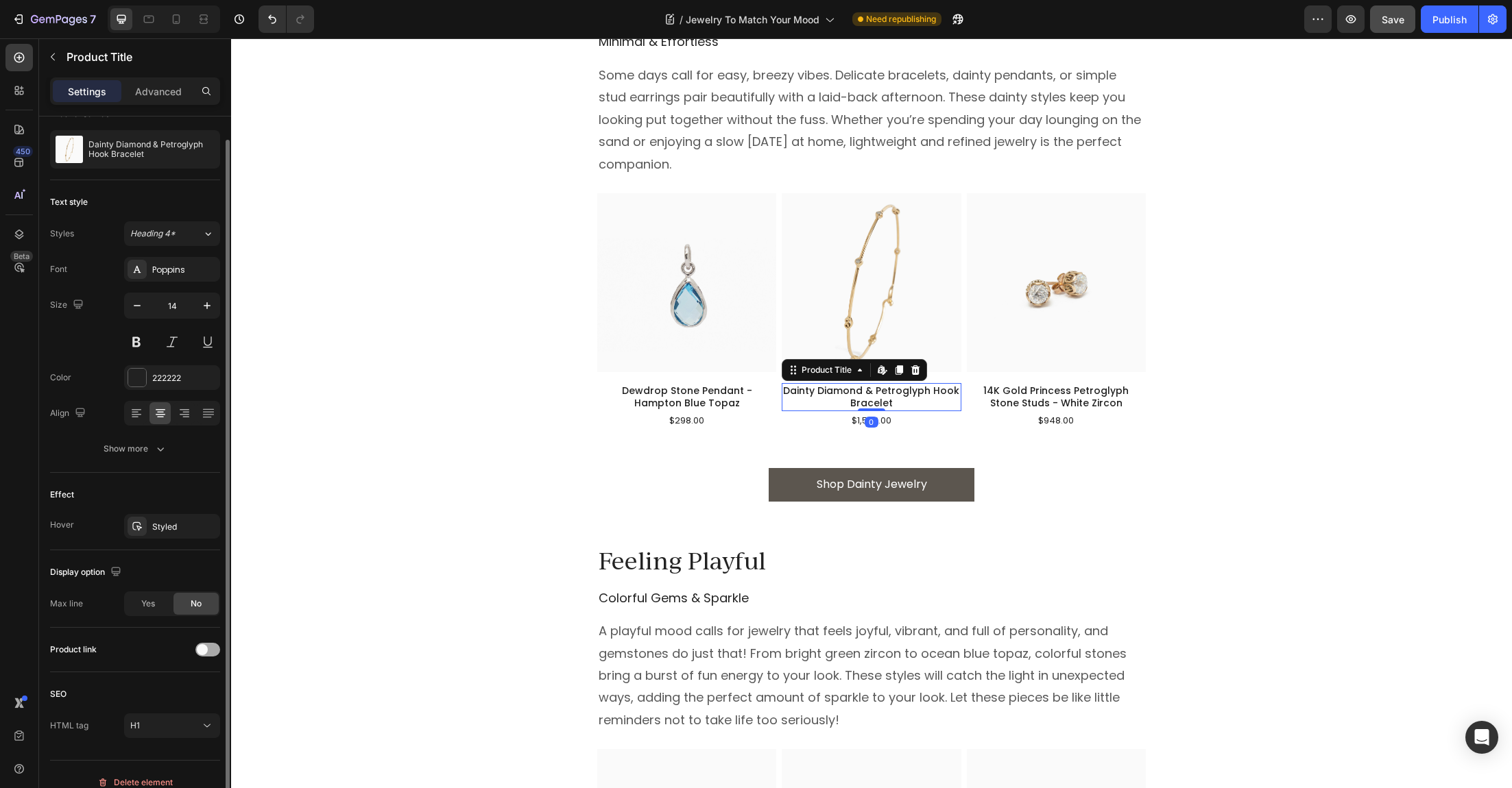
click at [211, 647] on div at bounding box center [207, 650] width 25 height 14
click at [1028, 389] on h1 "14K Gold Princess Petroglyph Stone Studs - White Zircon" at bounding box center [1056, 396] width 179 height 27
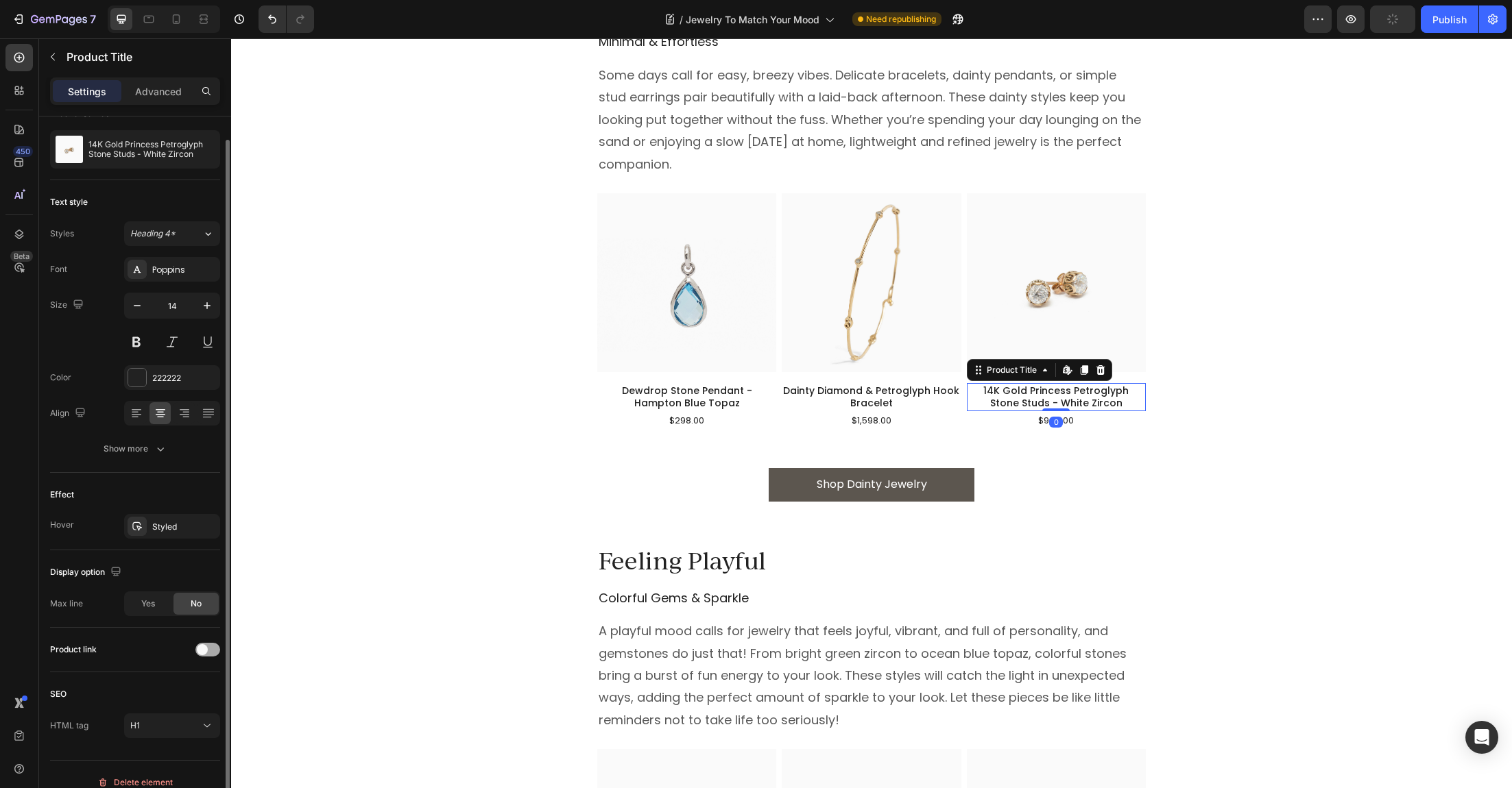
click at [200, 654] on div at bounding box center [207, 650] width 25 height 14
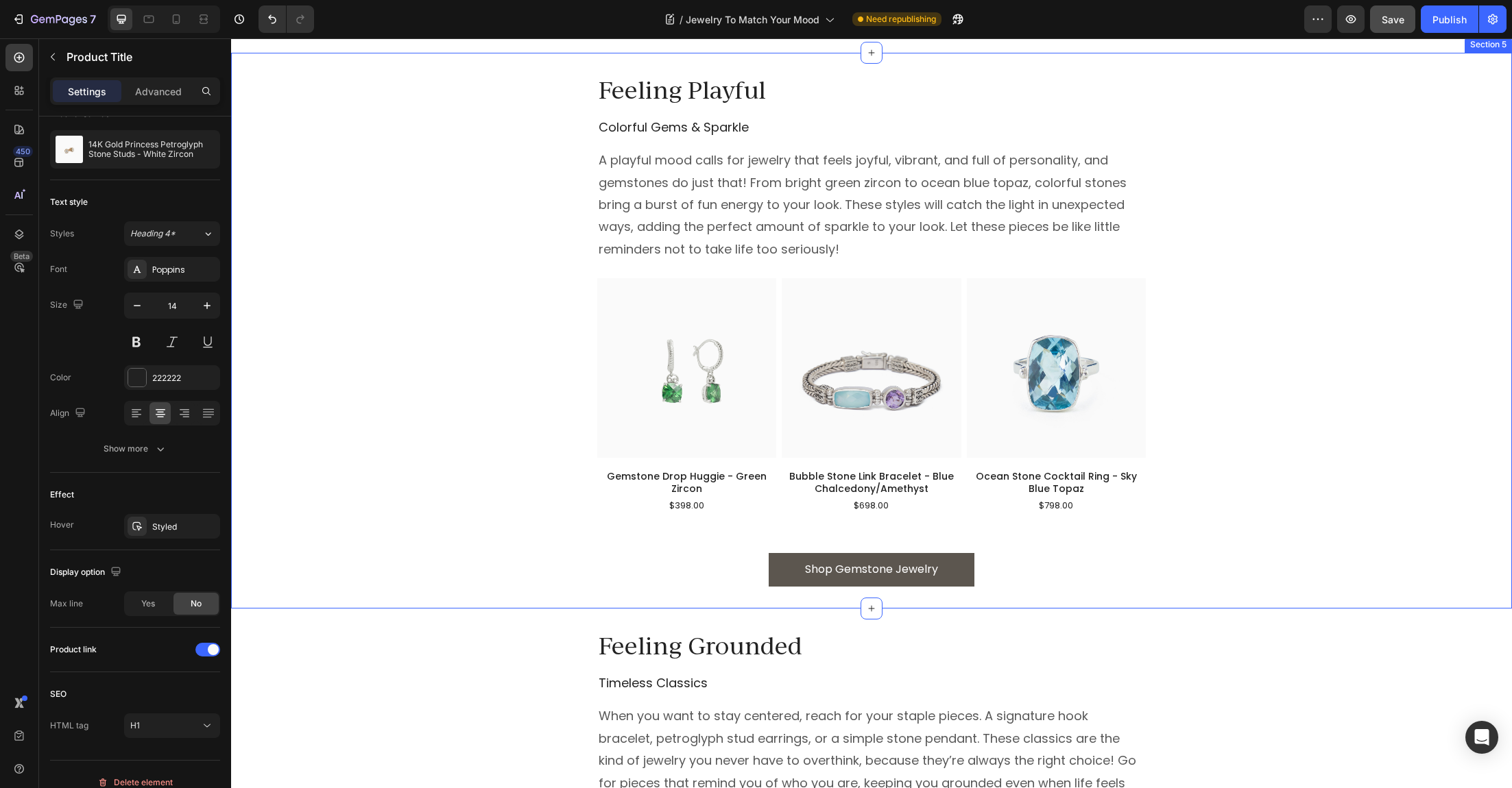
scroll to position [1932, 0]
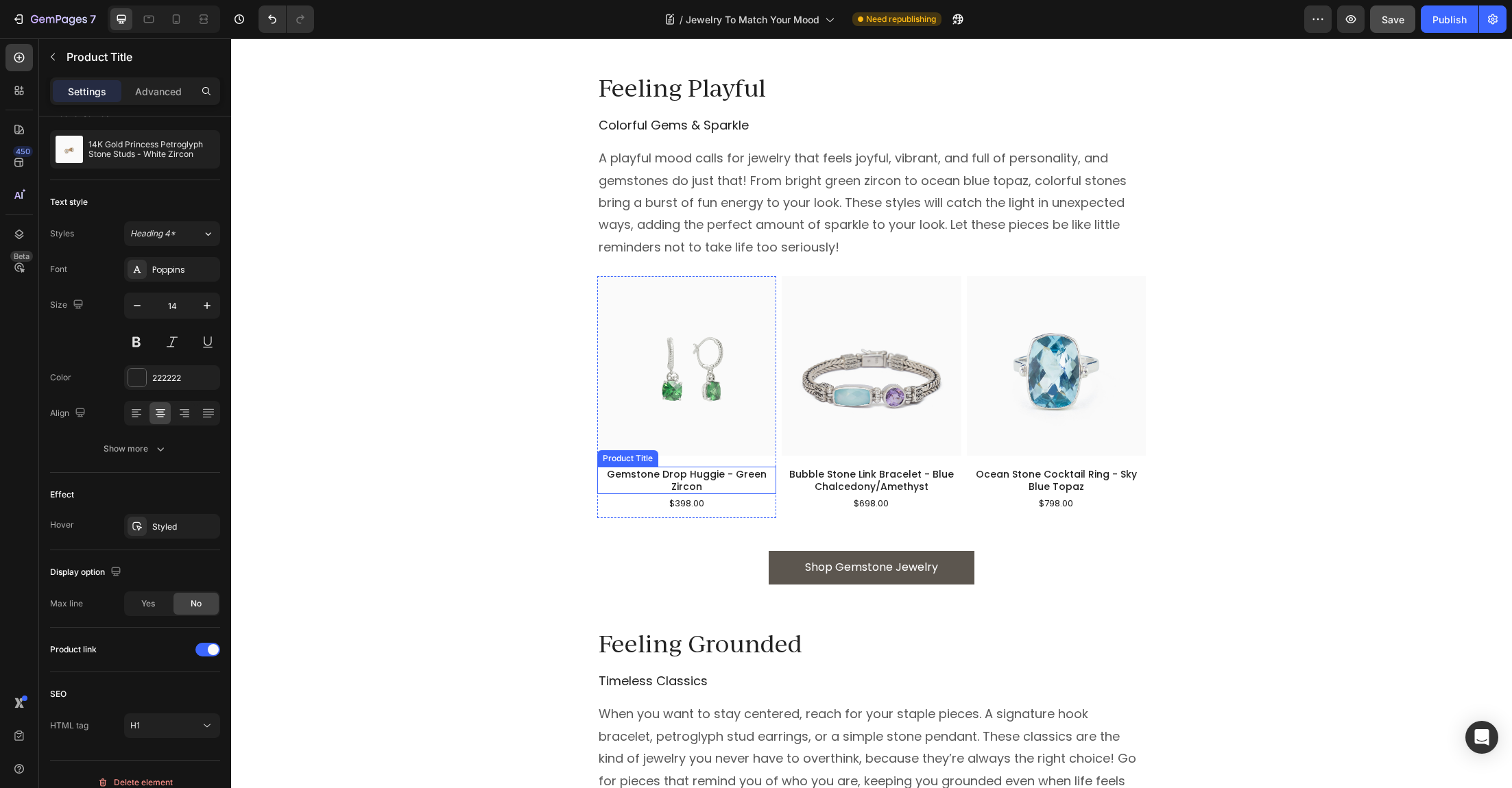
click at [673, 480] on h1 "Gemstone Drop Huggie - Green Zircon" at bounding box center [687, 480] width 179 height 27
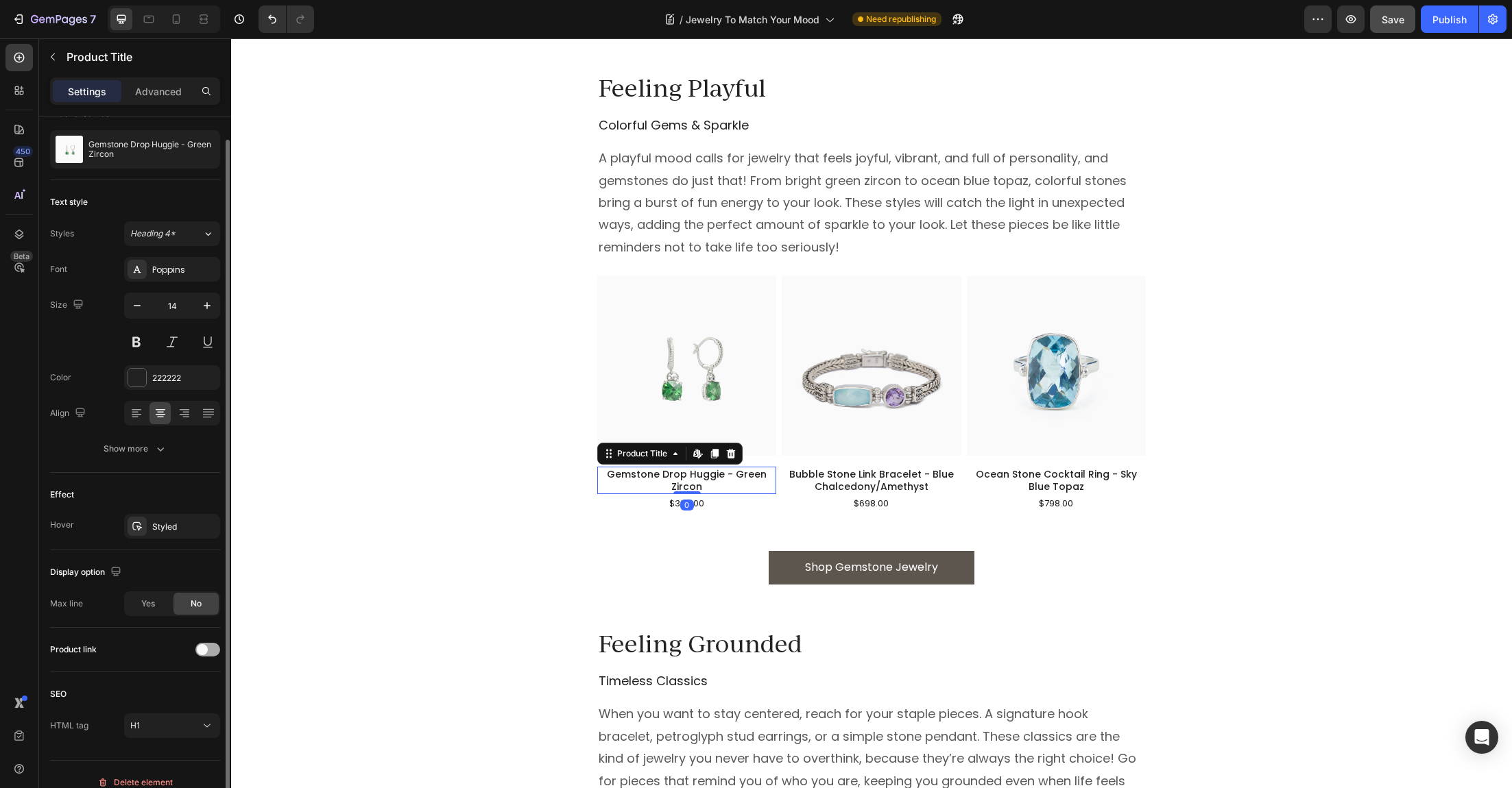
click at [207, 646] on span at bounding box center [202, 649] width 11 height 11
click at [894, 484] on h1 "Bubble Stone Link Bracelet - Blue Chalcedony/Amethyst" at bounding box center [871, 480] width 179 height 27
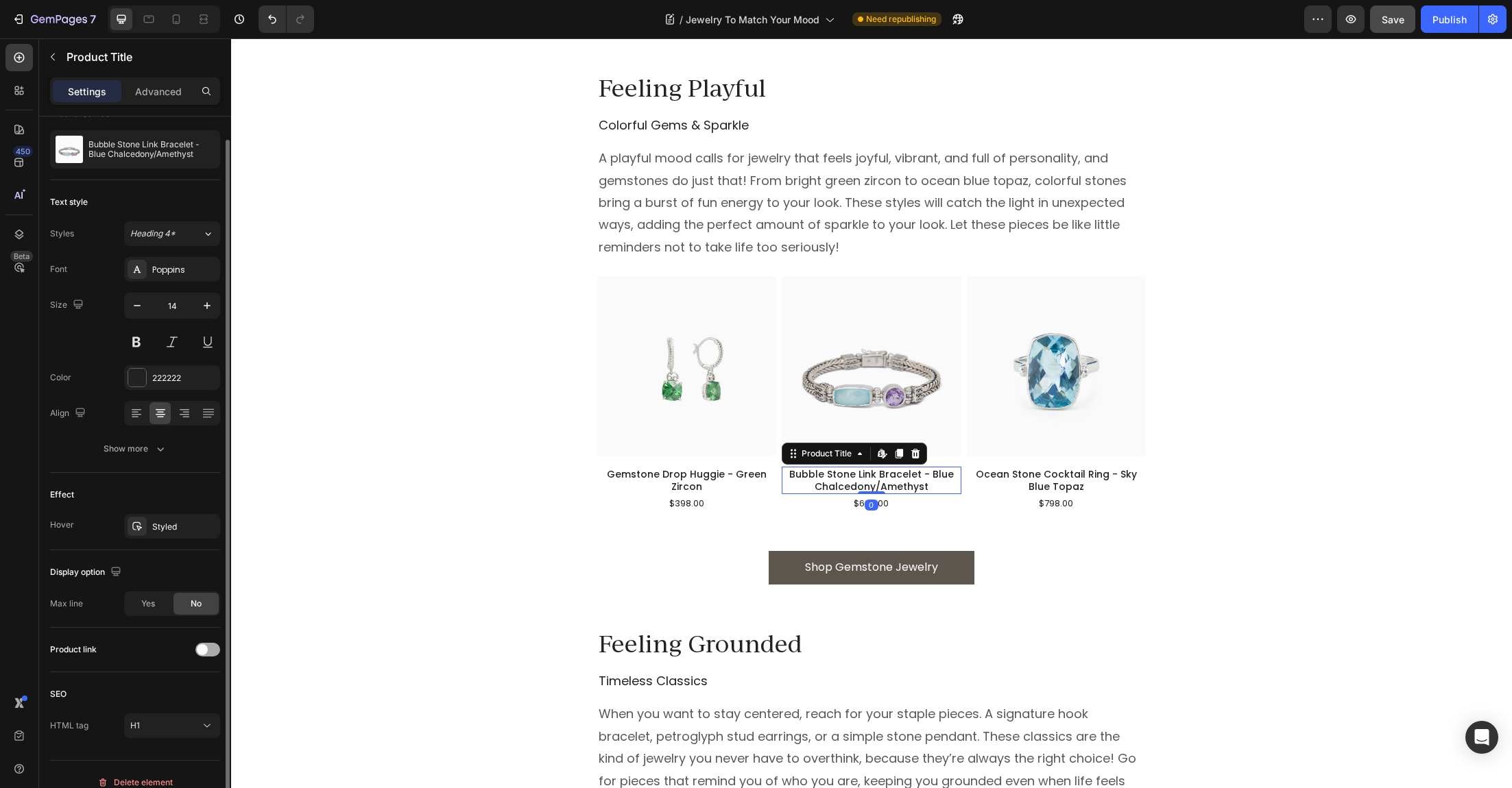
click at [210, 649] on div at bounding box center [207, 650] width 25 height 14
click at [1076, 477] on h1 "Ocean Stone Cocktail Ring - Sky Blue Topaz" at bounding box center [1056, 480] width 179 height 27
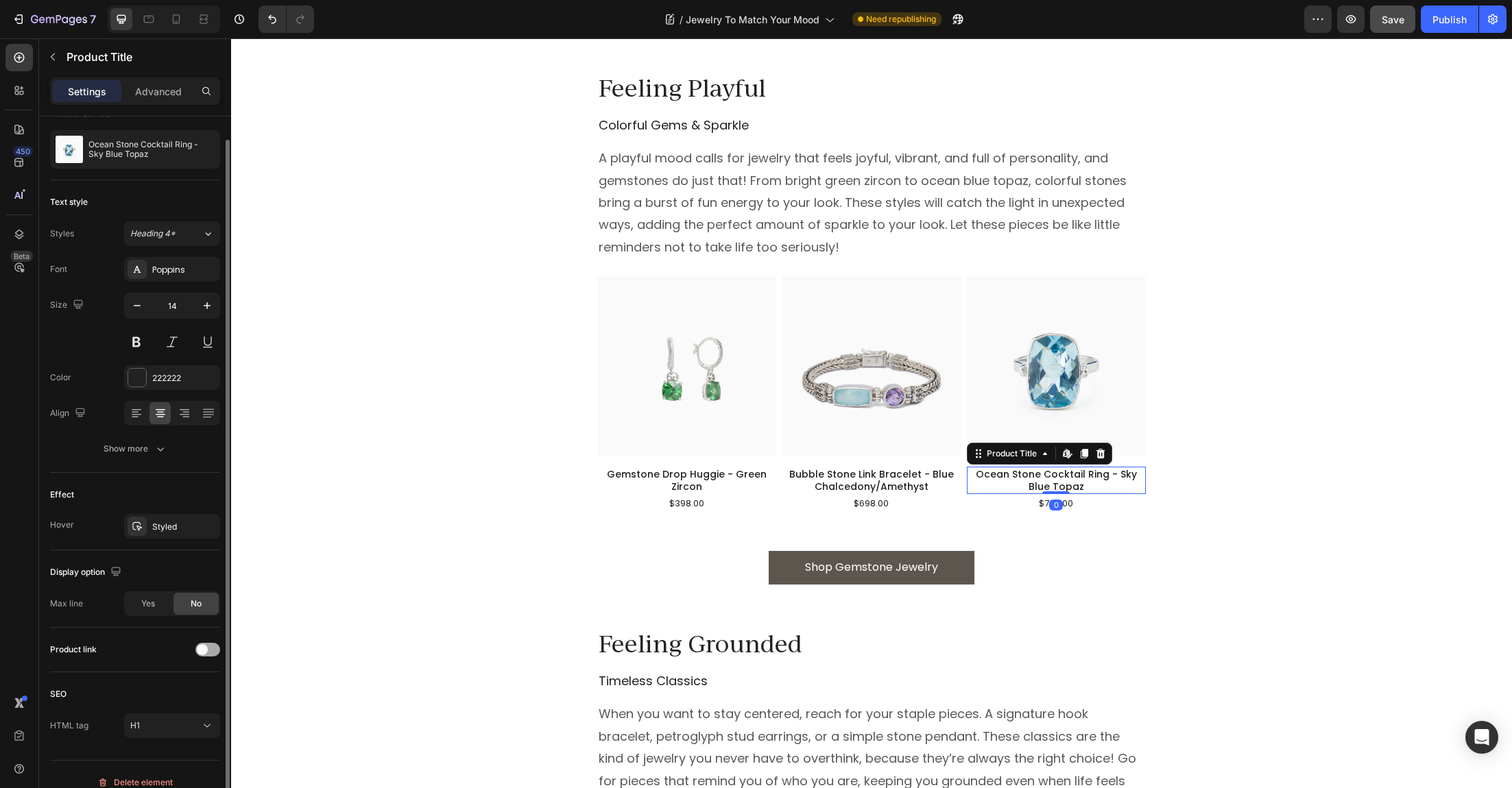
click at [203, 654] on div at bounding box center [207, 650] width 25 height 14
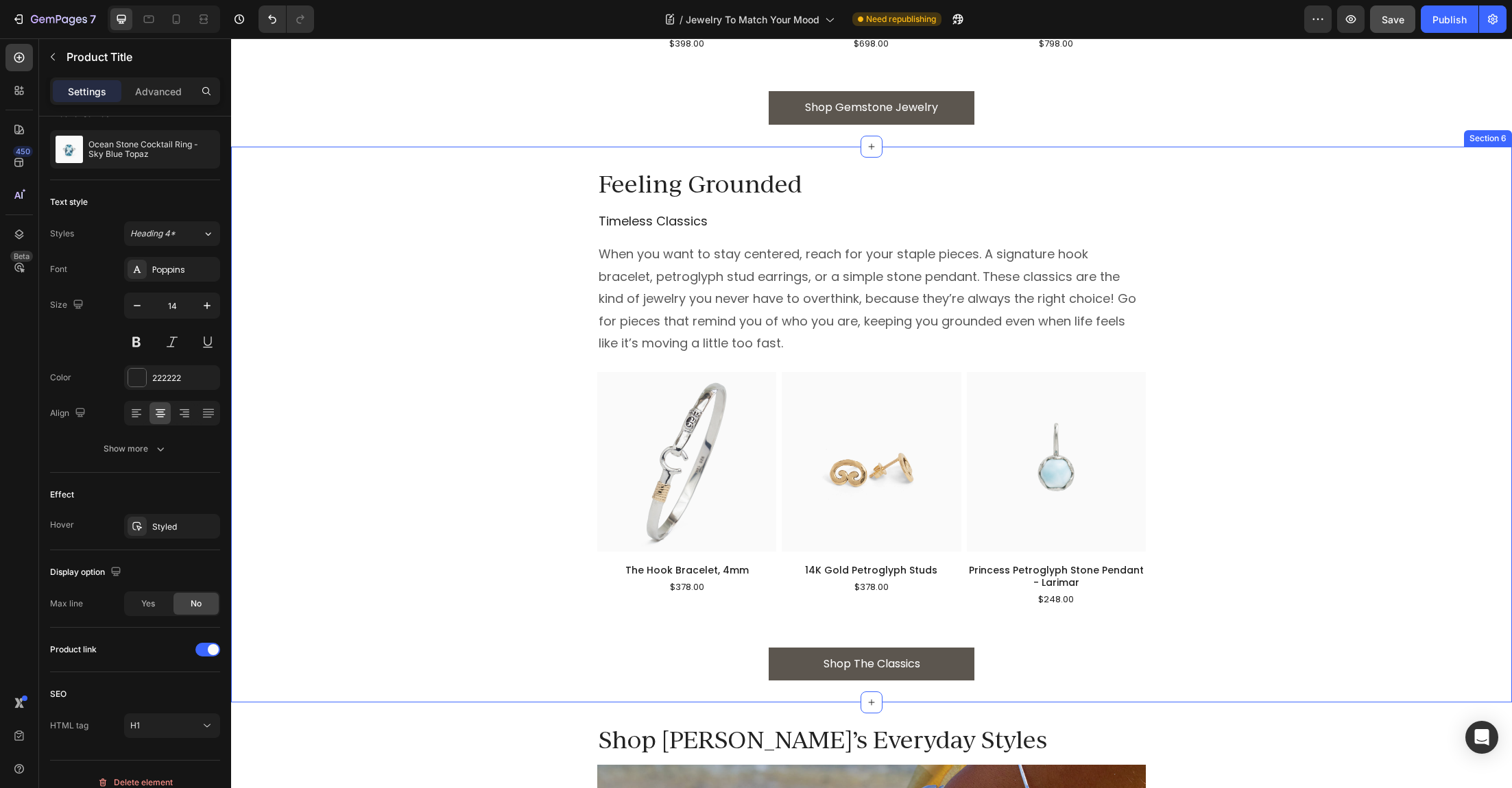
scroll to position [2400, 0]
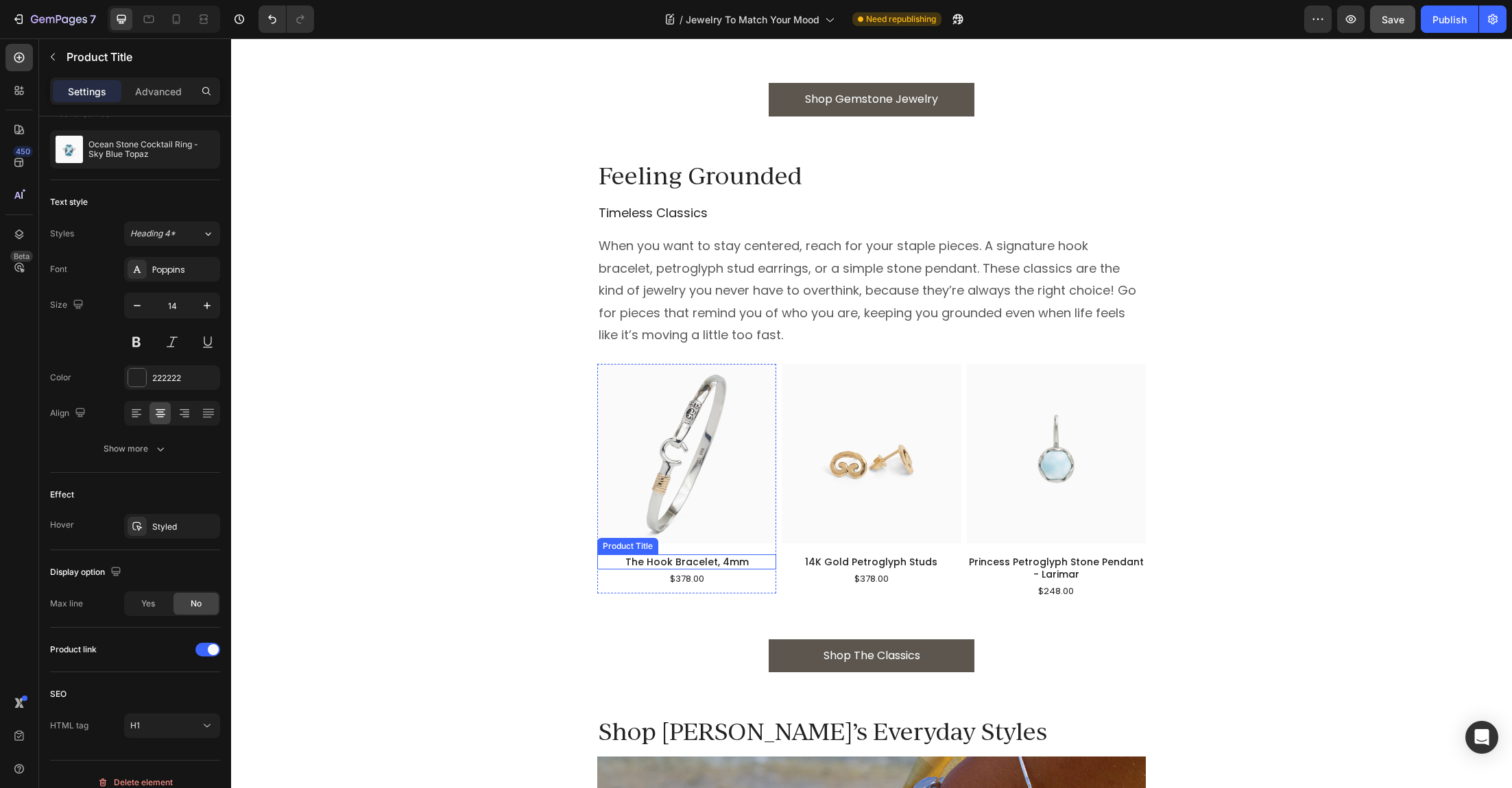
click at [630, 562] on h1 "The Hook Bracelet, 4mm" at bounding box center [687, 562] width 179 height 15
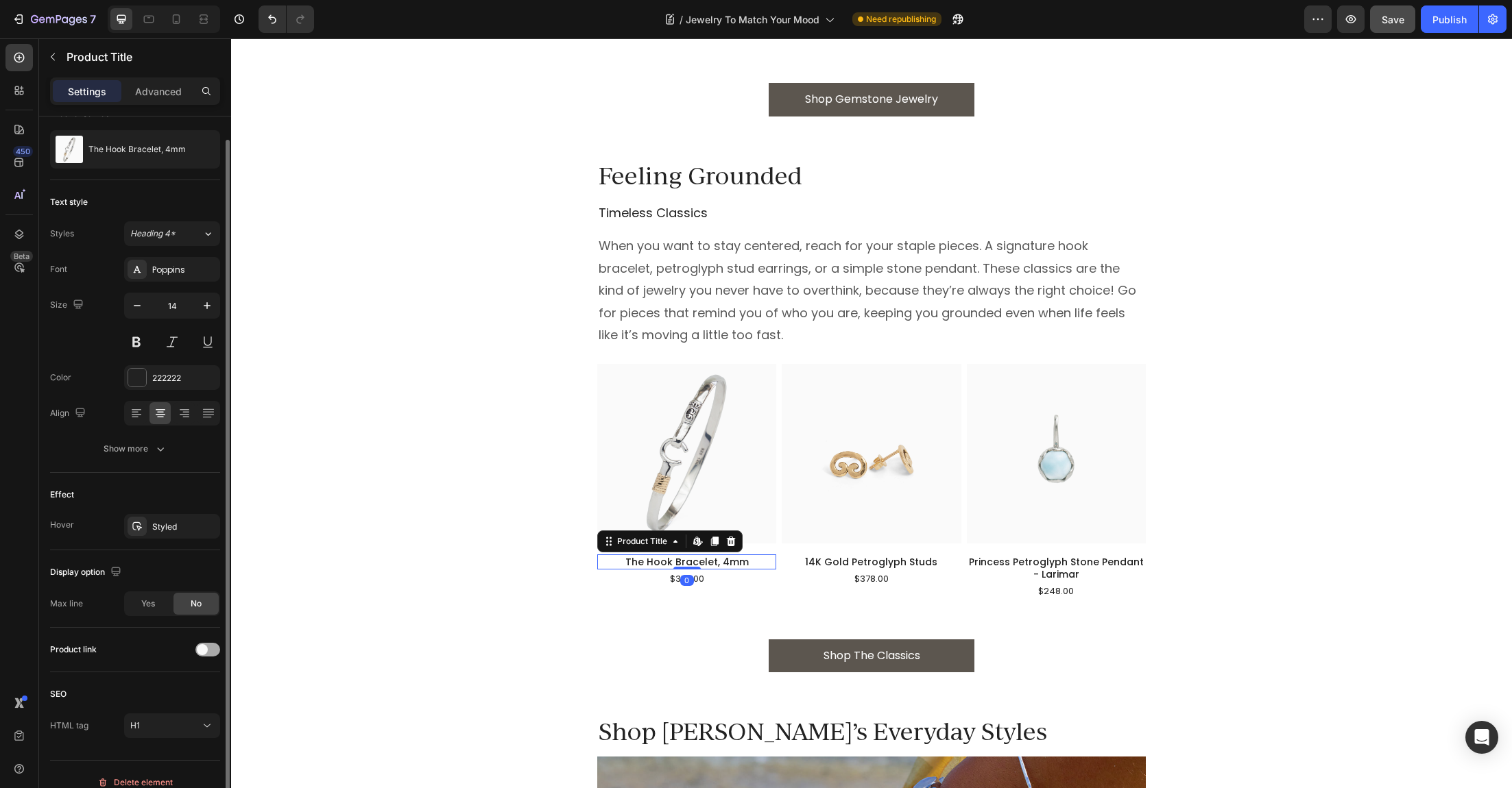
click at [207, 652] on div at bounding box center [207, 650] width 25 height 14
click at [816, 560] on h1 "14K Gold Petroglyph Studs" at bounding box center [871, 562] width 179 height 15
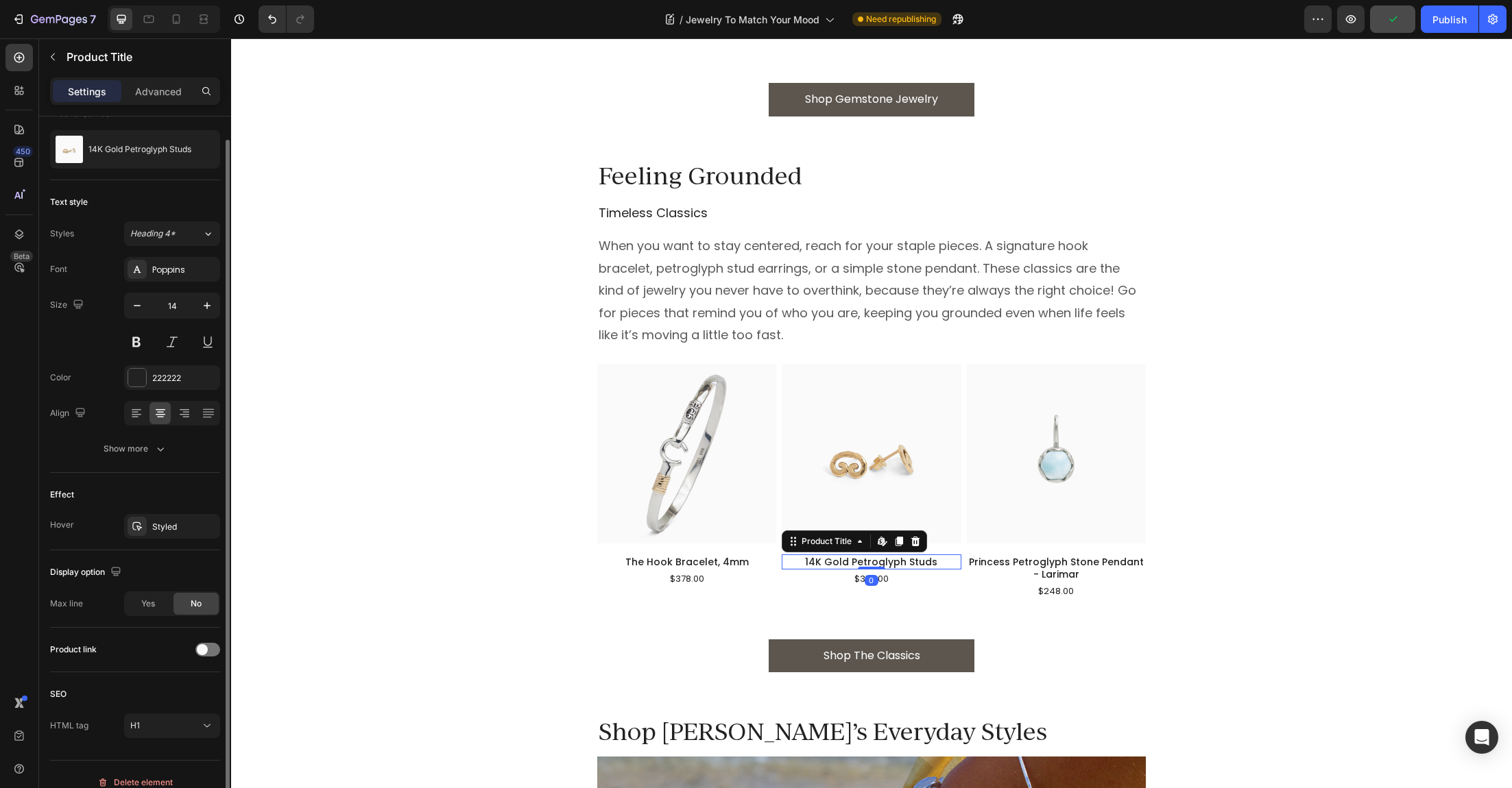
click at [199, 657] on div "Product link" at bounding box center [135, 649] width 170 height 22
click at [202, 654] on div at bounding box center [207, 650] width 25 height 14
click at [1019, 567] on h1 "Princess Petroglyph Stone Pendant - Larimar" at bounding box center [1056, 568] width 179 height 27
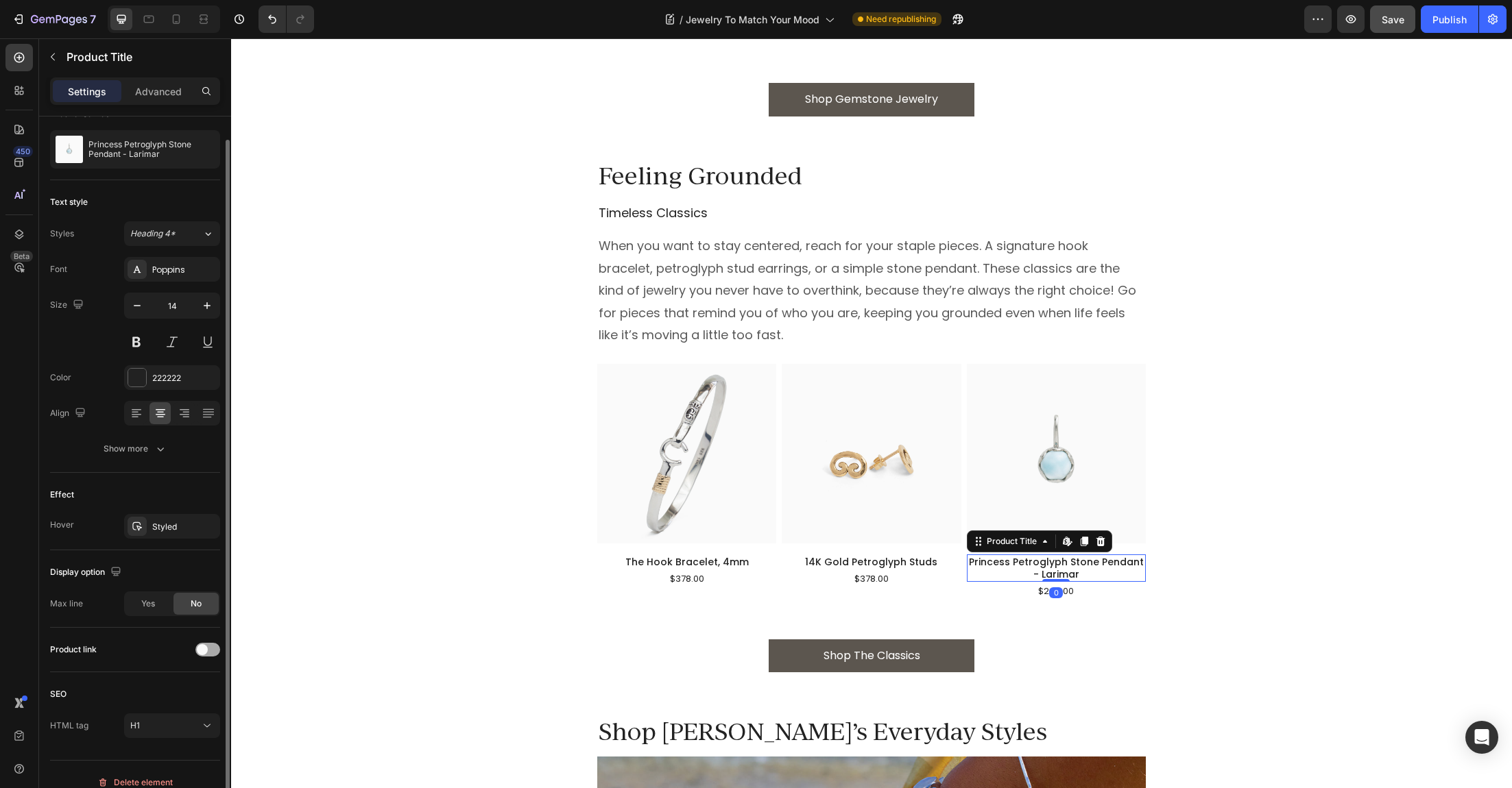
click at [215, 649] on div at bounding box center [207, 650] width 25 height 14
click at [687, 576] on div "$378.00" at bounding box center [688, 579] width 37 height 19
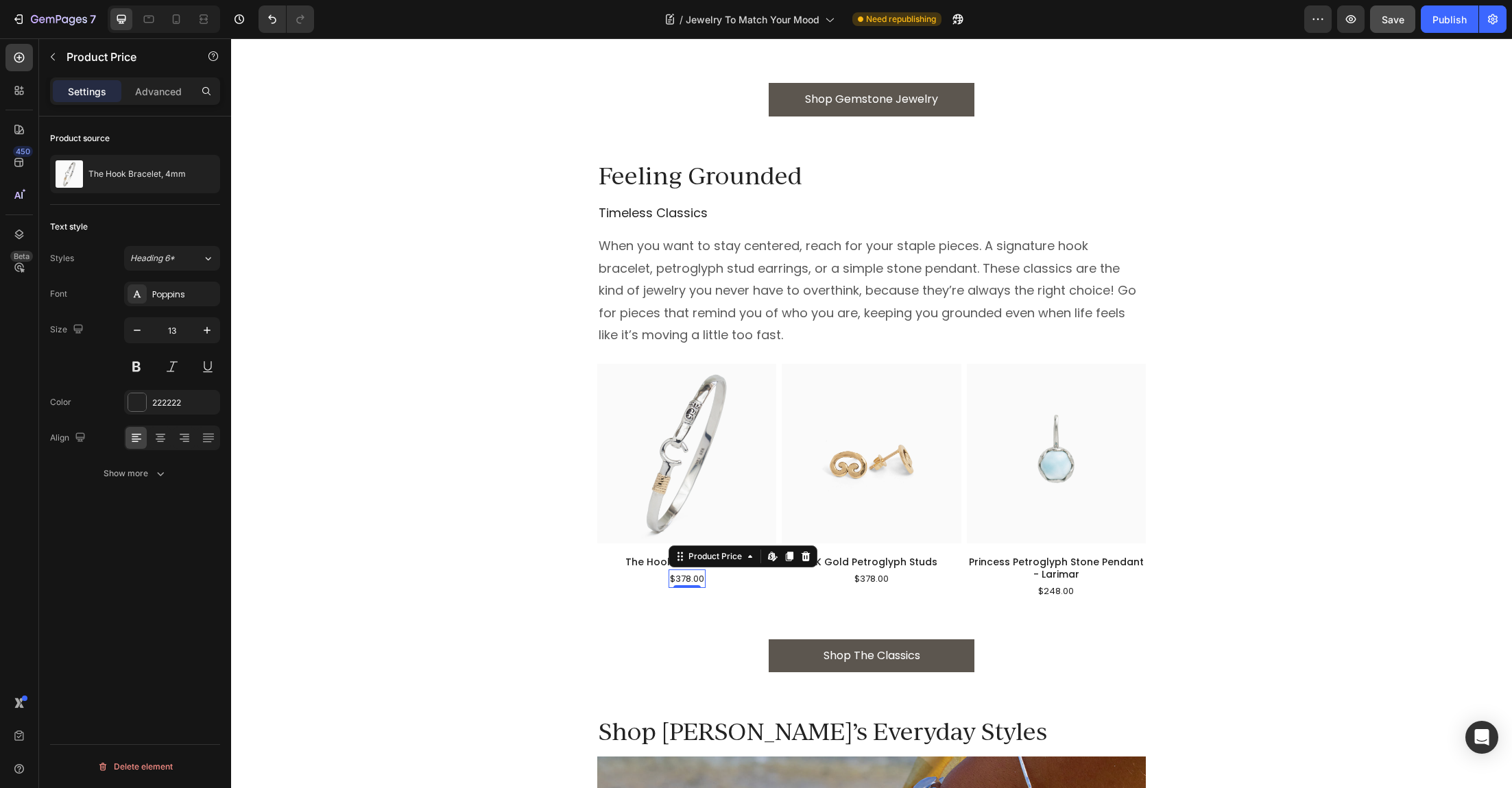
scroll to position [0, 0]
click at [670, 450] on img at bounding box center [687, 454] width 179 height 179
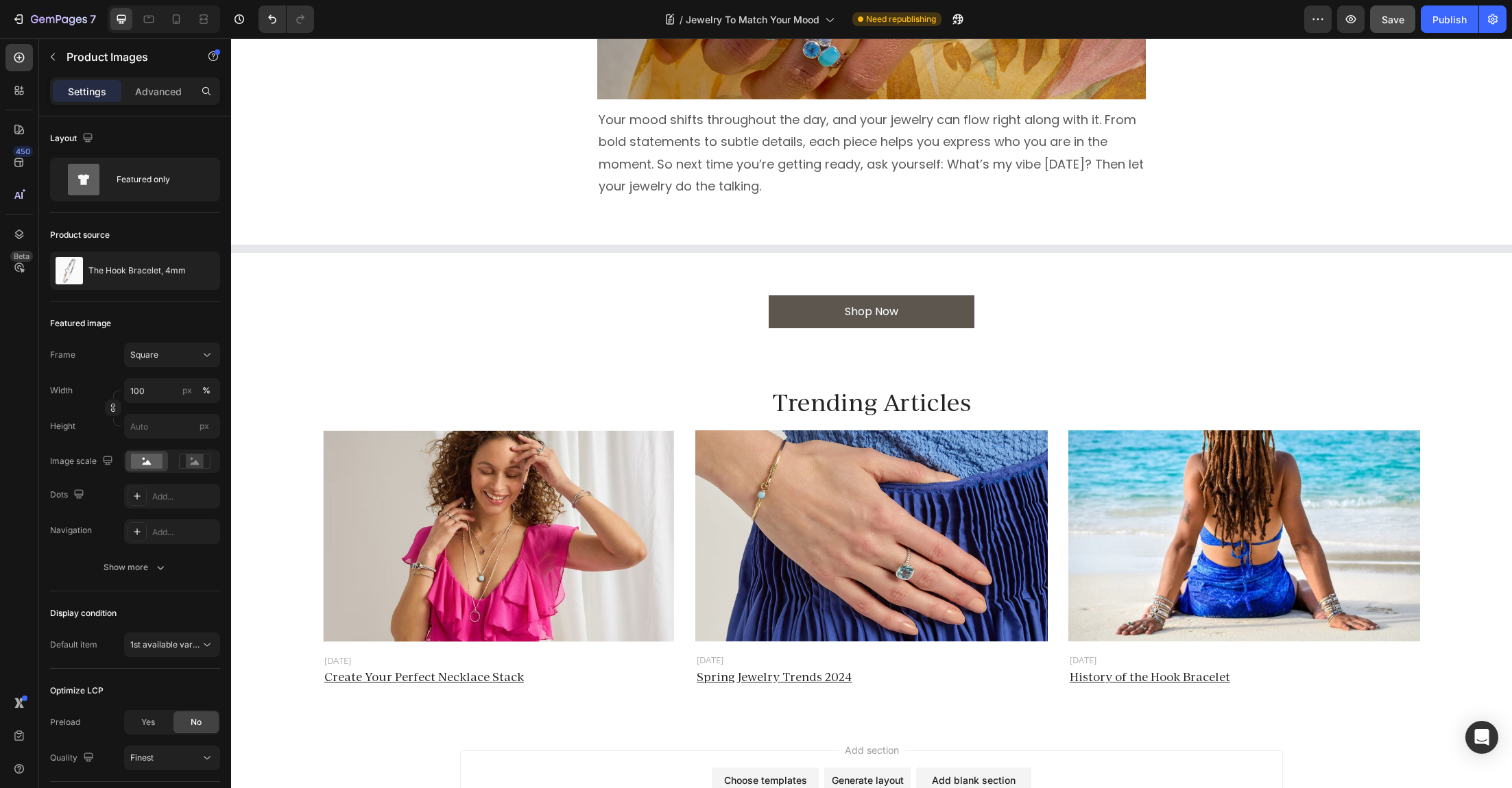
scroll to position [3427, 0]
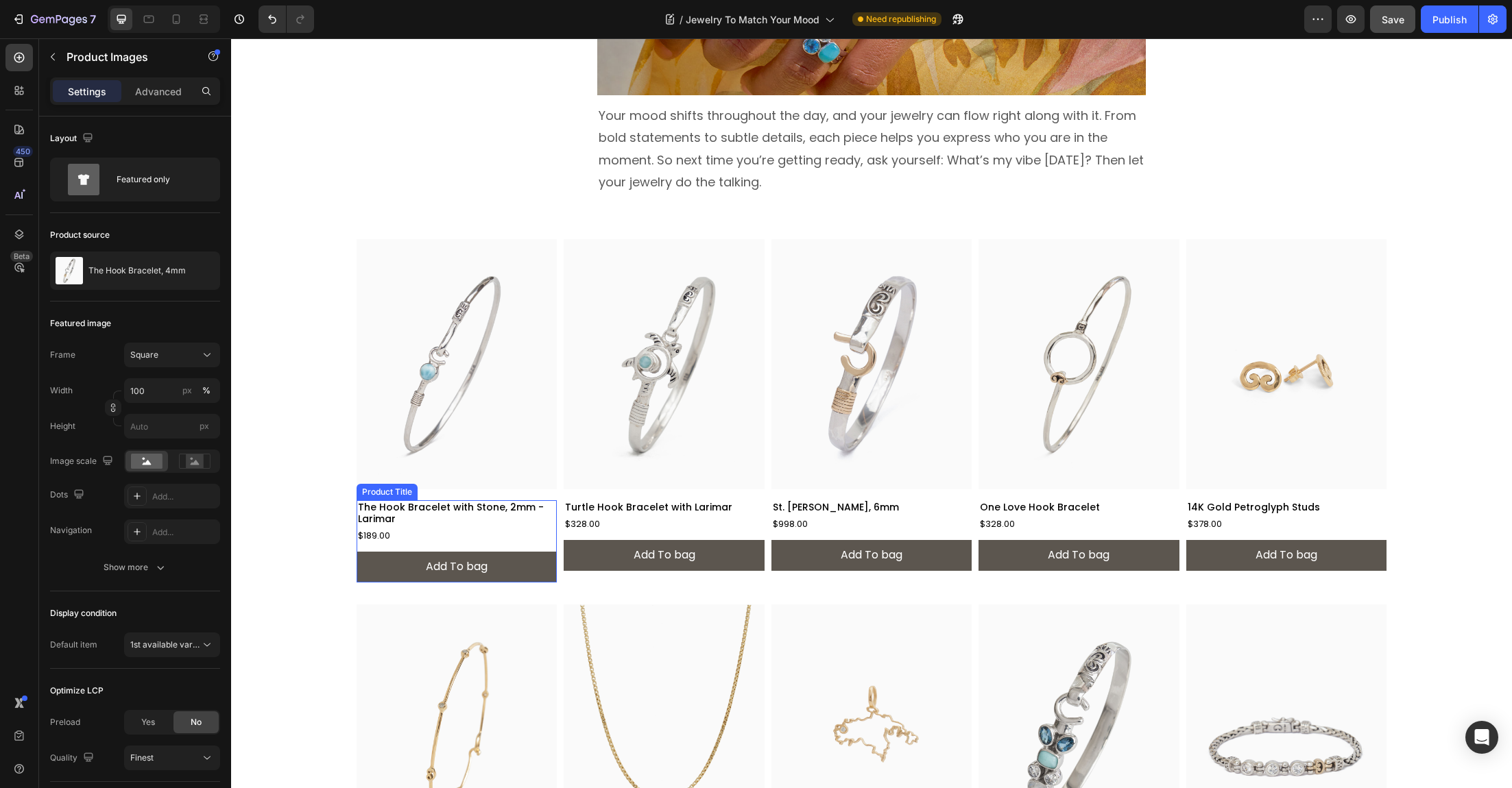
click at [438, 517] on h2 "The Hook Bracelet with Stone, 2mm - Larimar" at bounding box center [456, 514] width 200 height 26
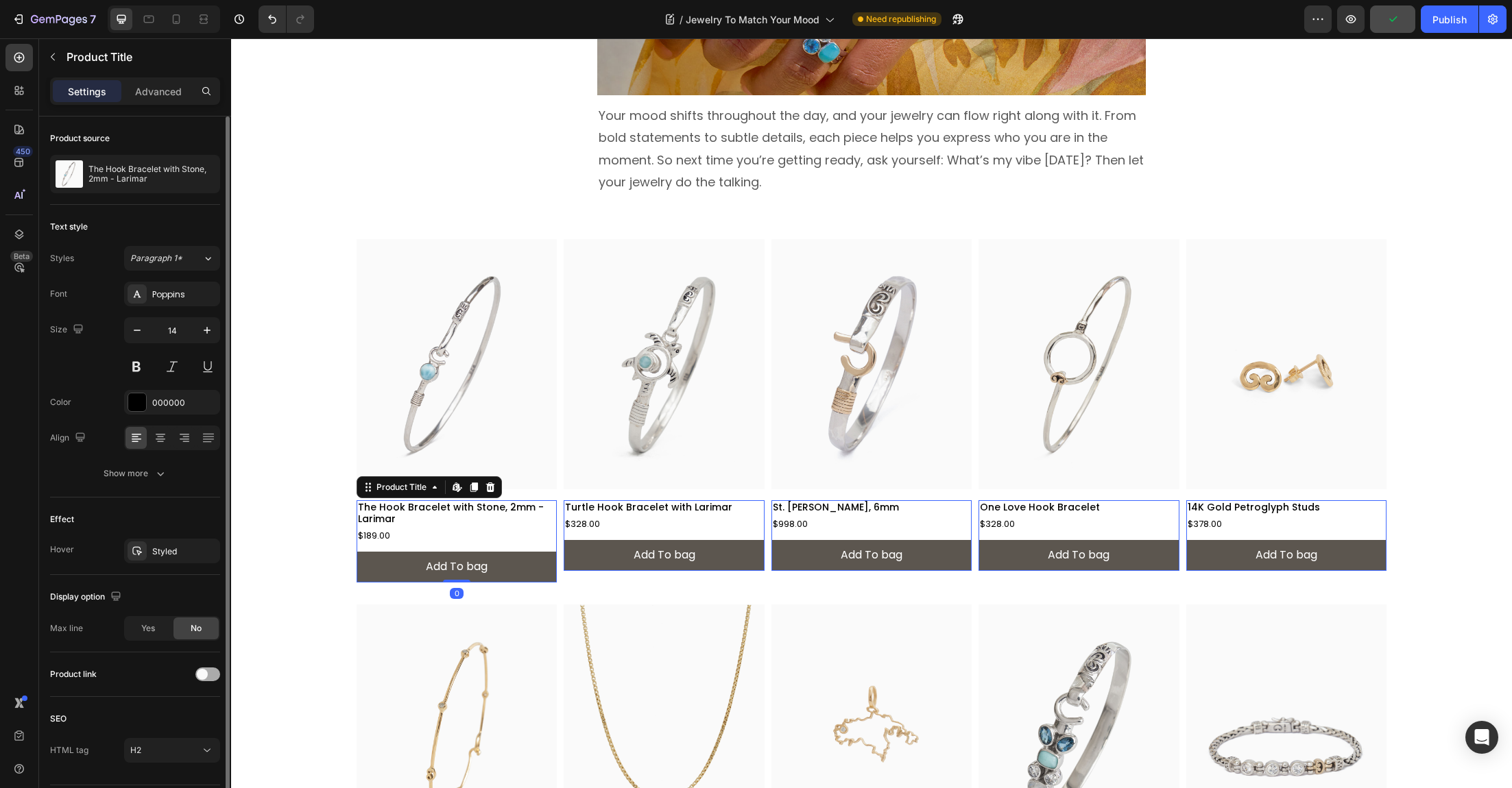
click at [208, 672] on div at bounding box center [207, 675] width 25 height 14
click at [658, 513] on h2 "Turtle Hook Bracelet with Larimar" at bounding box center [664, 507] width 200 height 14
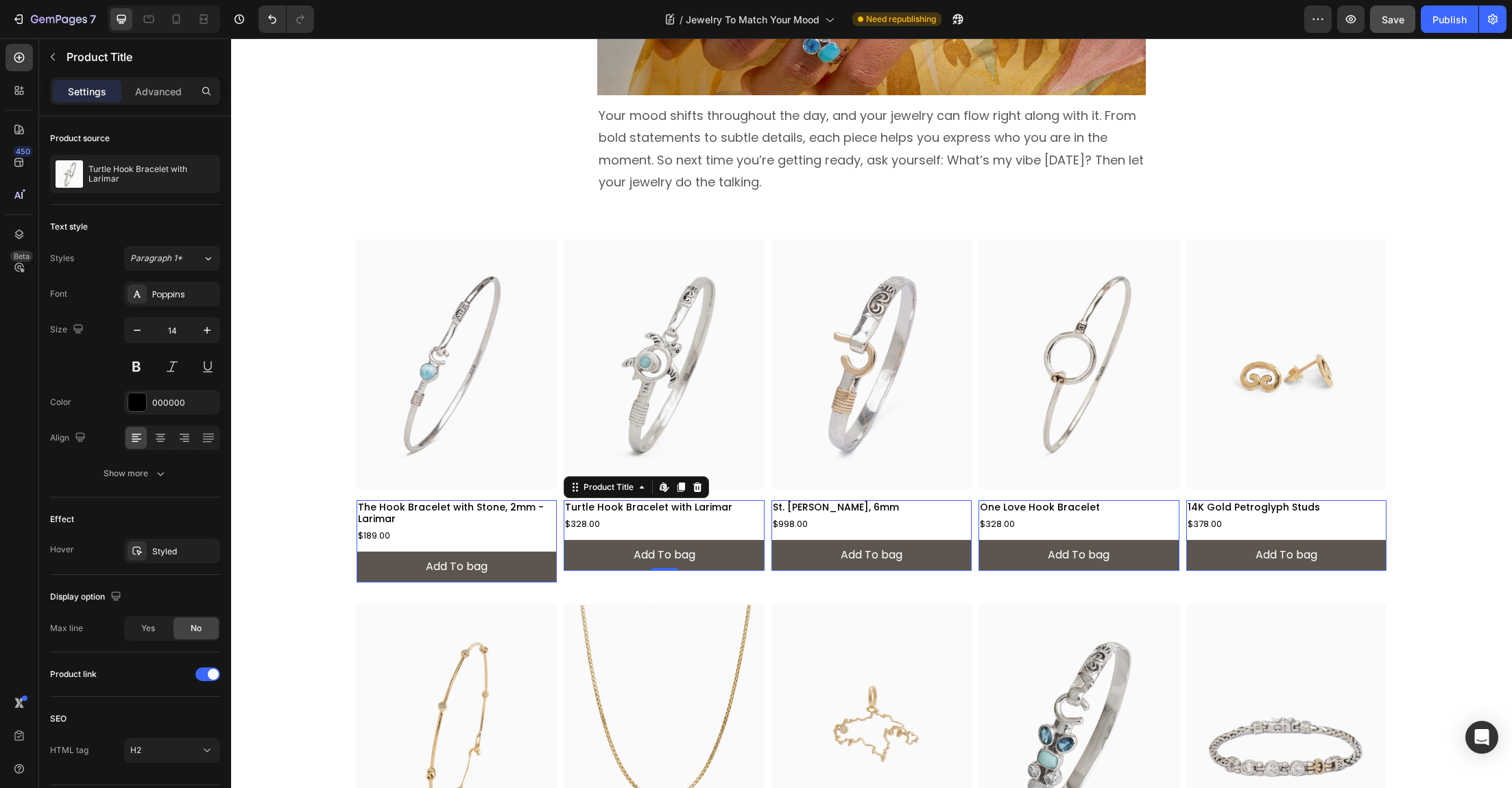
click at [899, 501] on h2 "St. [PERSON_NAME], 6mm" at bounding box center [871, 507] width 200 height 14
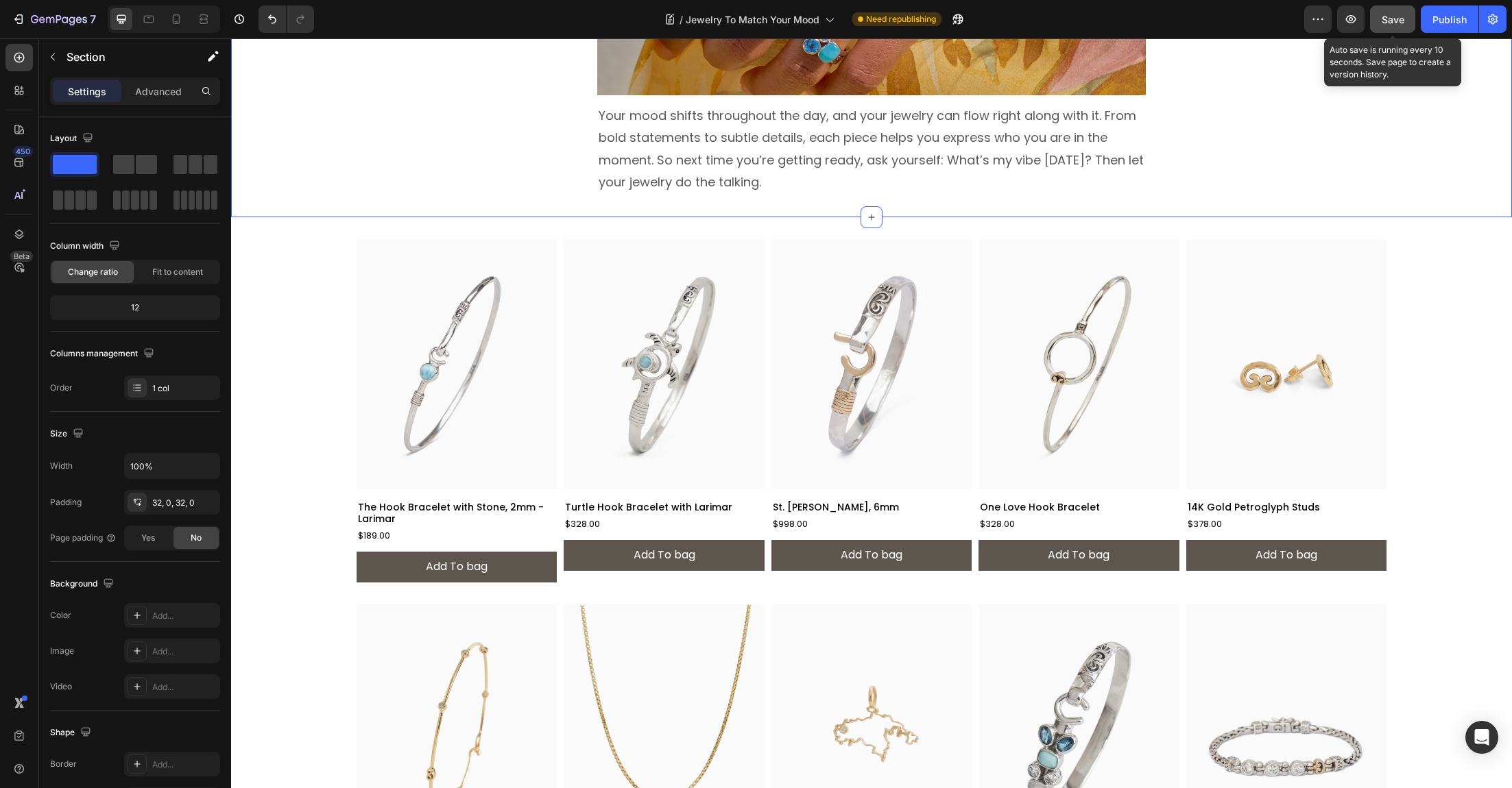
click at [1394, 17] on span "Save" at bounding box center [1394, 19] width 23 height 11
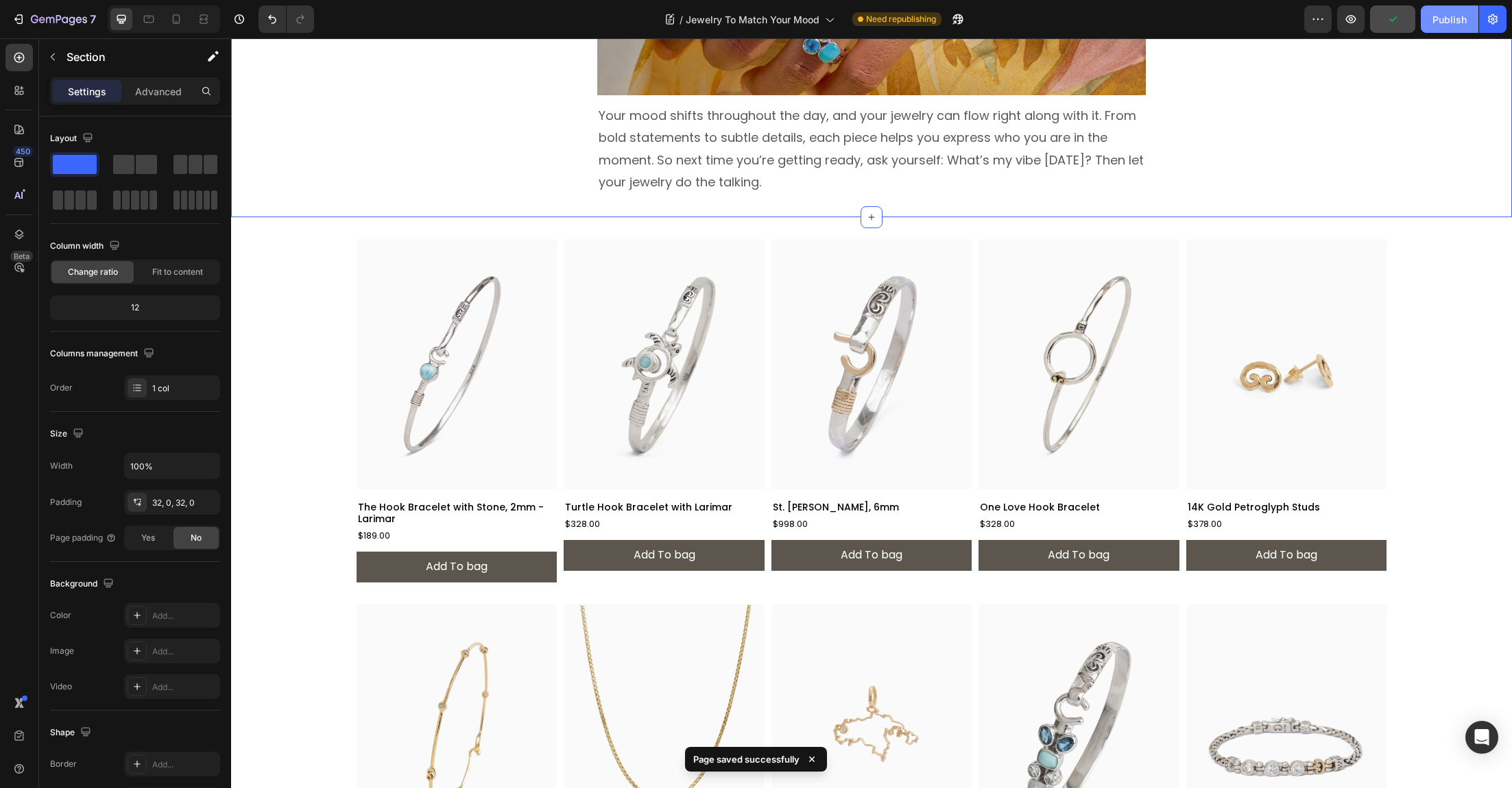
click at [1451, 20] on div "Publish" at bounding box center [1449, 19] width 34 height 14
